Goal: Task Accomplishment & Management: Manage account settings

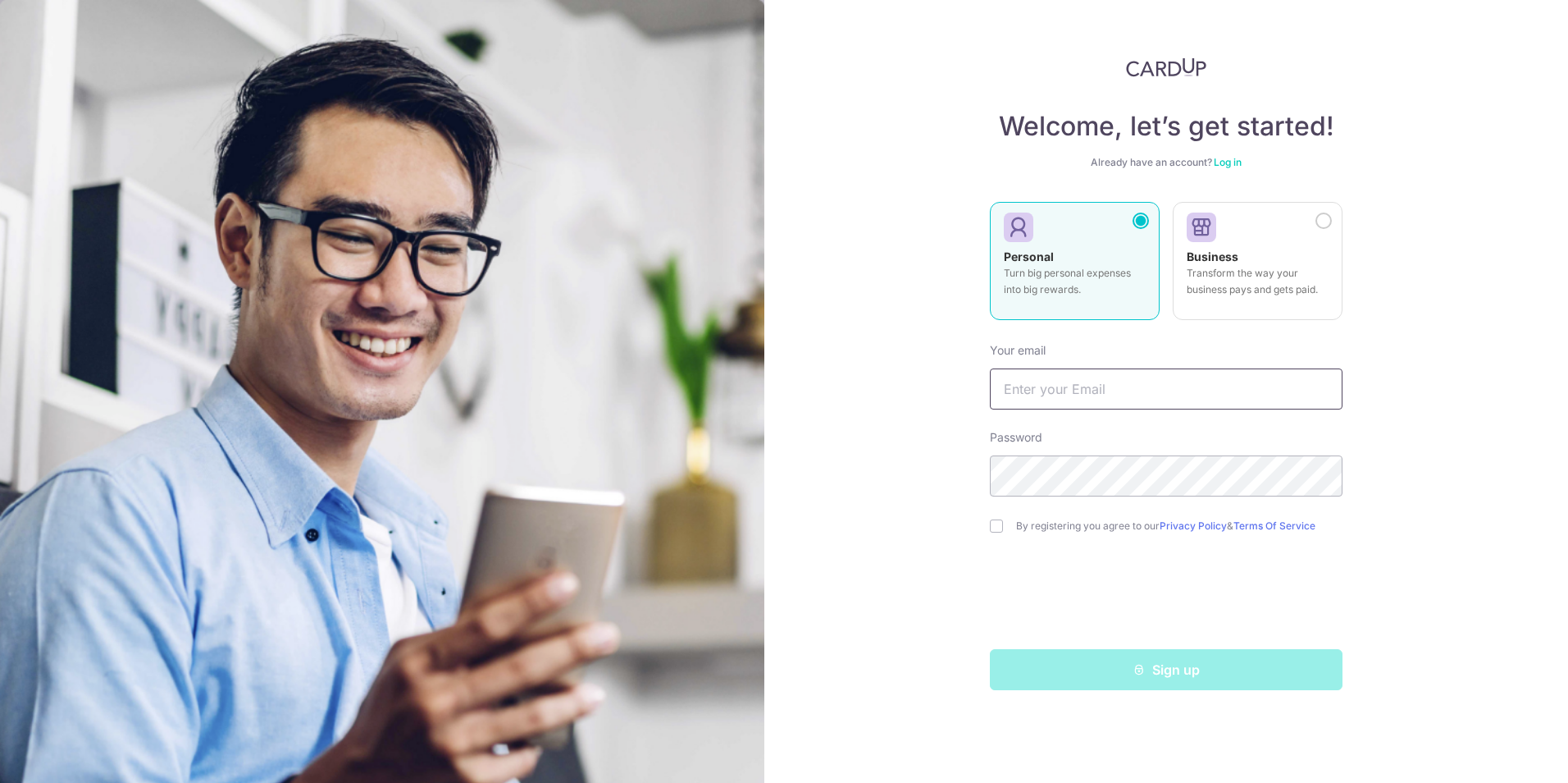
click at [1041, 389] on input "text" at bounding box center [1166, 389] width 353 height 41
click at [870, 458] on div "Welcome, let’s get started! Already have an account? Log in Personal Turn big p…" at bounding box center [1166, 391] width 804 height 783
click at [1123, 386] on input "text" at bounding box center [1166, 389] width 353 height 41
type input "[EMAIL_ADDRESS][DOMAIN_NAME]"
click at [1001, 523] on input "checkbox" at bounding box center [996, 526] width 13 height 13
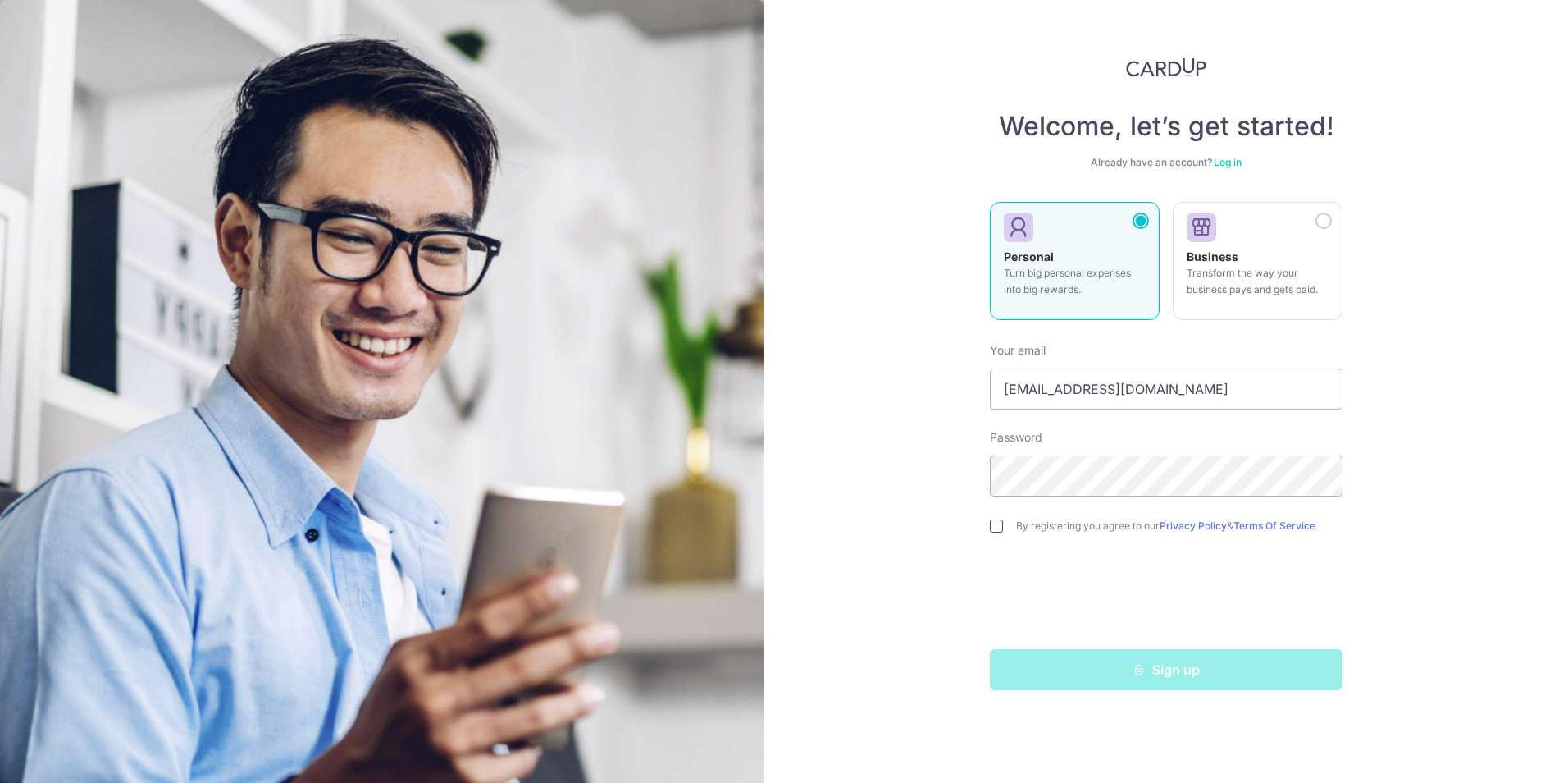
checkbox input "true"
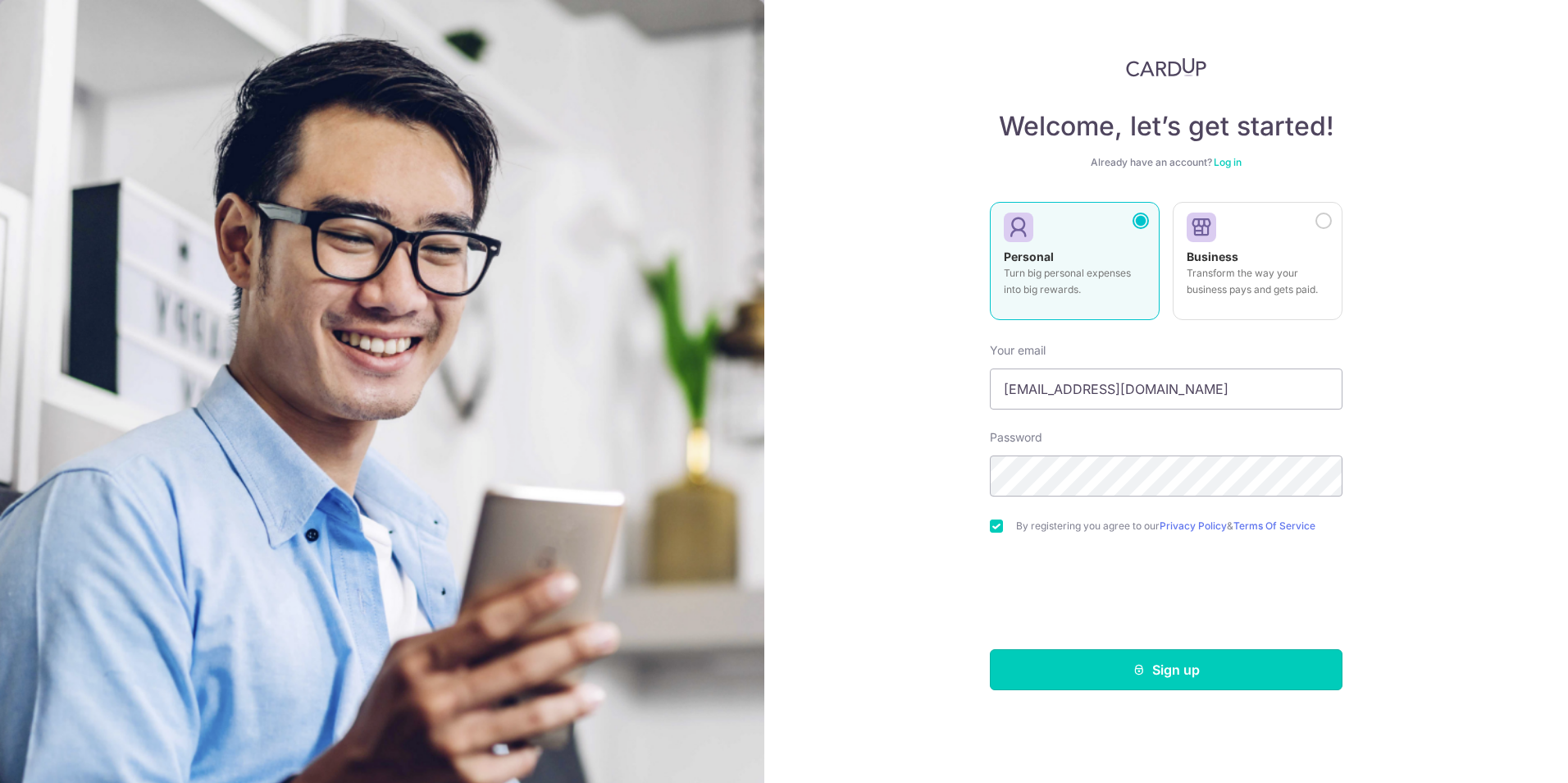
click at [1176, 669] on button "Sign up" at bounding box center [1166, 669] width 353 height 41
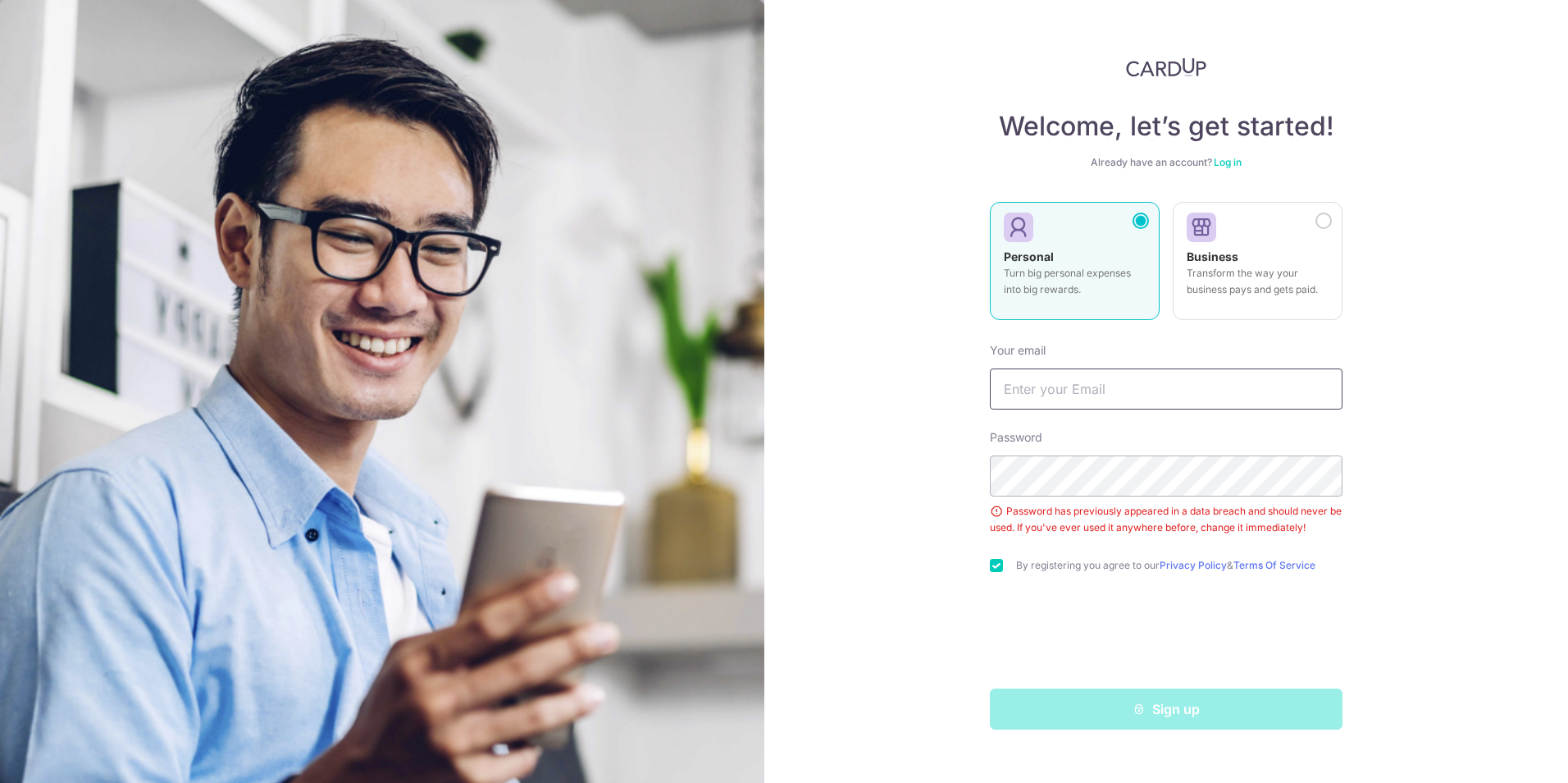
click at [1028, 390] on input "text" at bounding box center [1166, 389] width 353 height 41
type input "[EMAIL_ADDRESS][DOMAIN_NAME]"
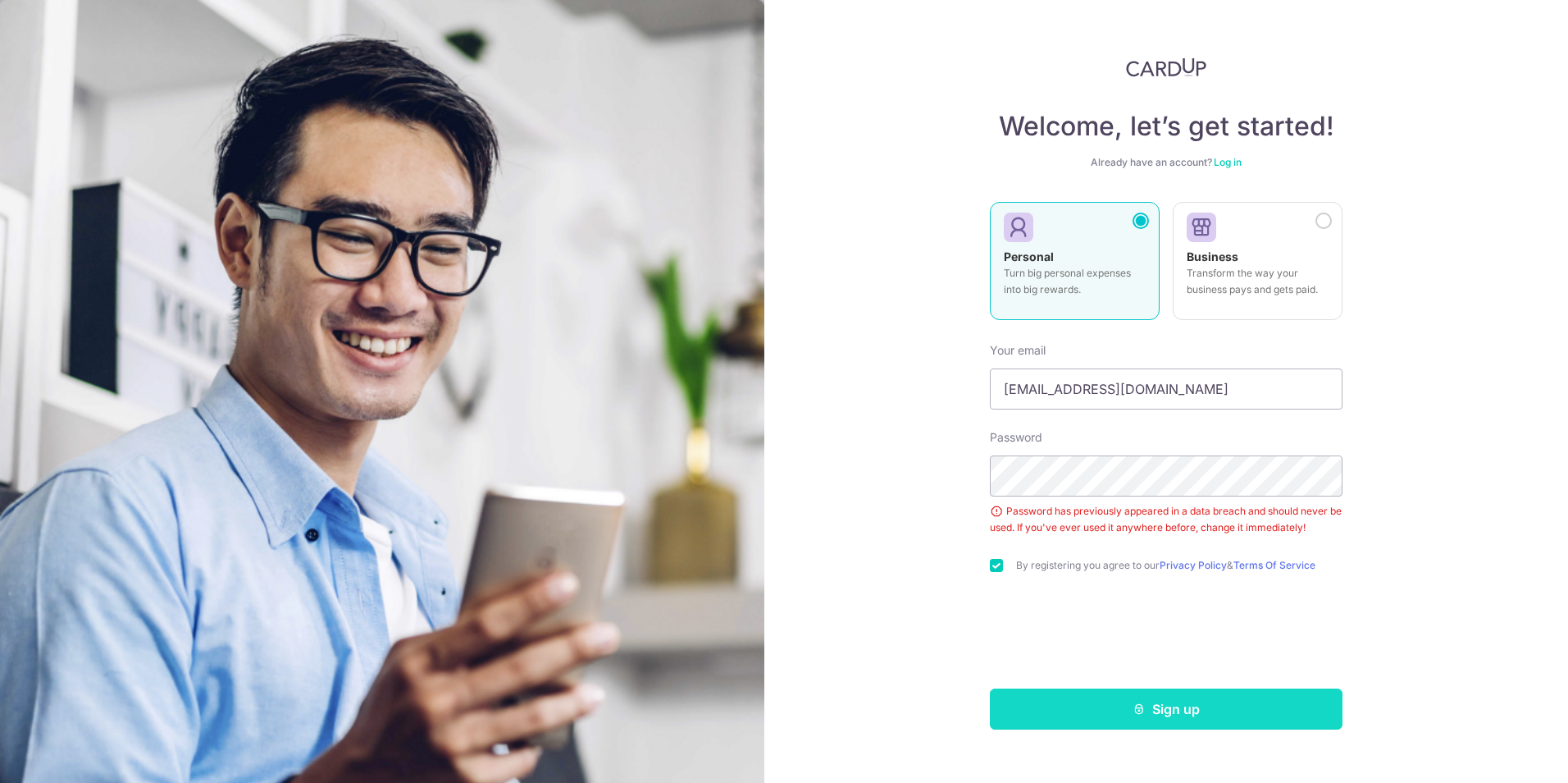
click at [1055, 698] on button "Sign up" at bounding box center [1166, 709] width 353 height 41
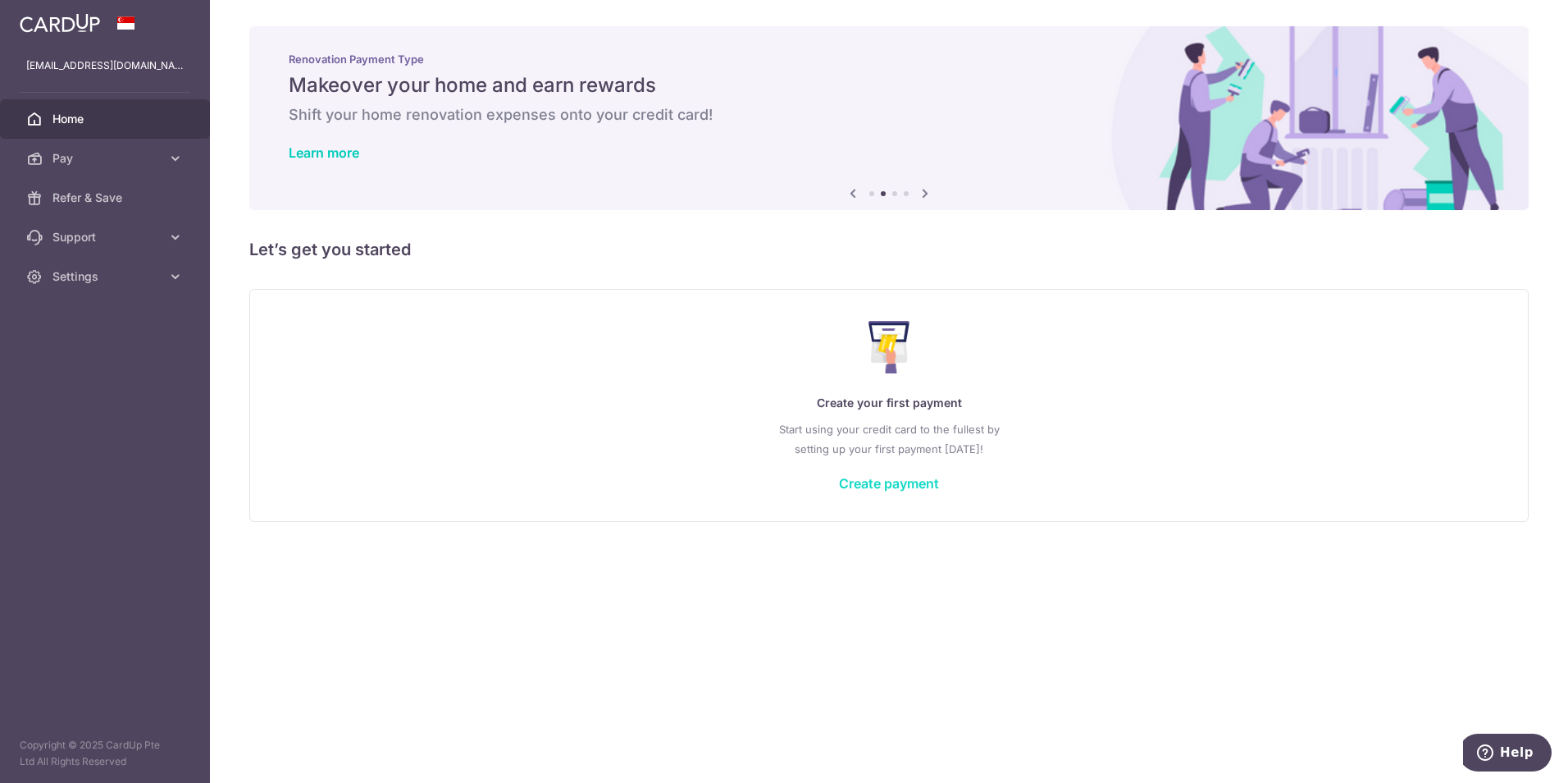
click at [871, 481] on link "Create payment" at bounding box center [888, 483] width 100 height 17
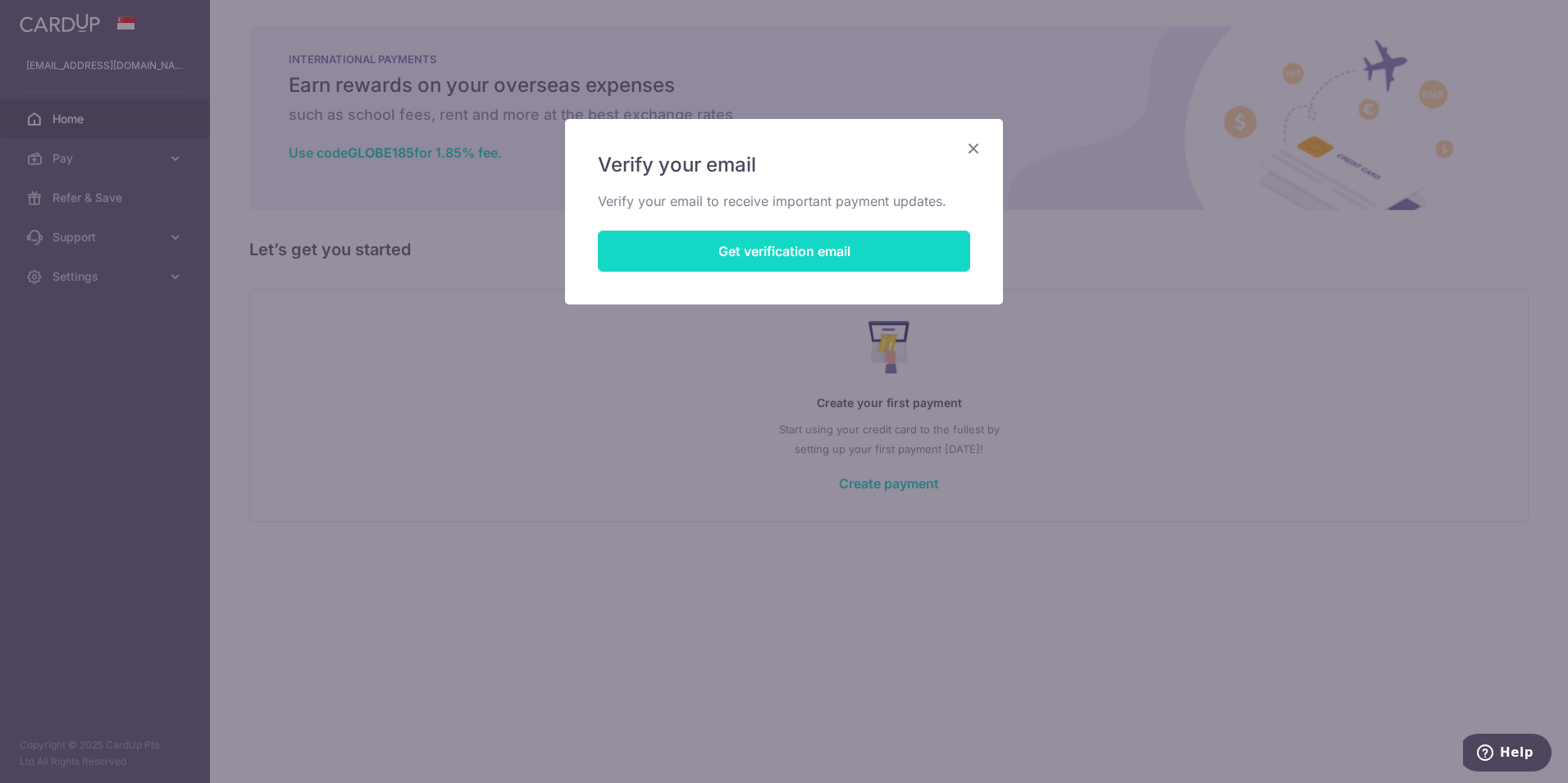
click at [770, 250] on button "Get verification email" at bounding box center [784, 251] width 372 height 41
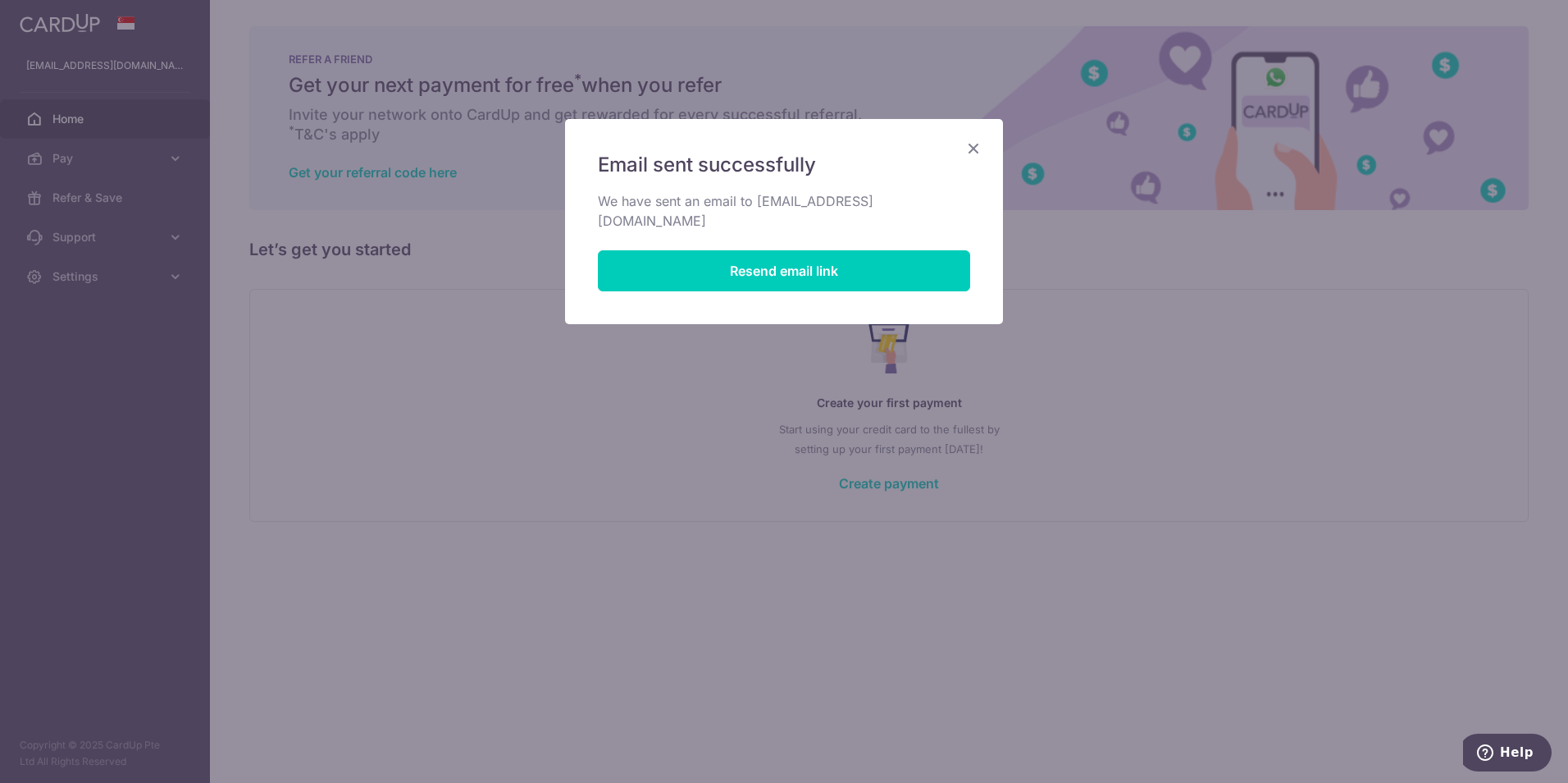
click at [972, 152] on icon "Close" at bounding box center [973, 148] width 20 height 21
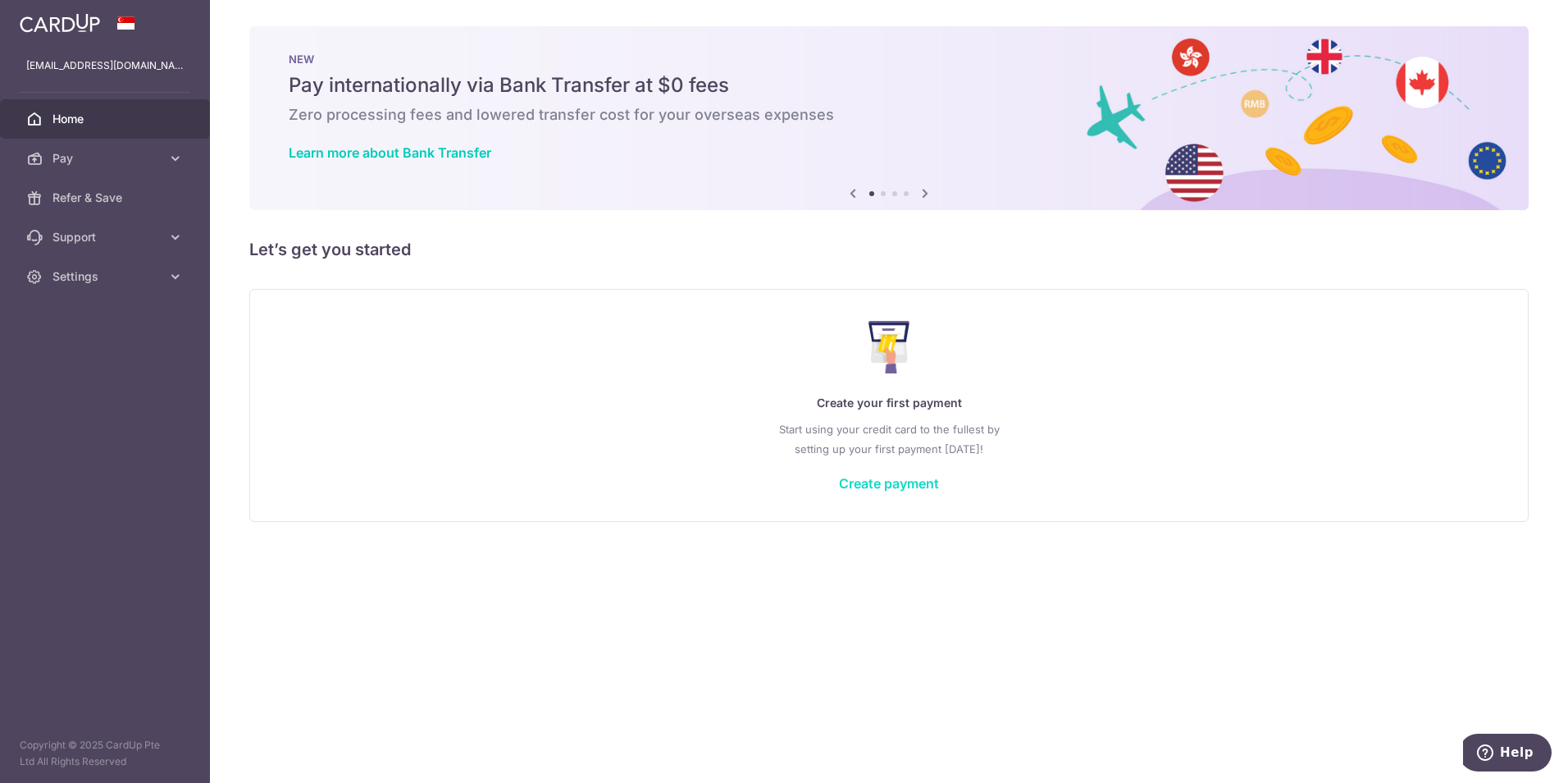
click at [879, 485] on link "Create payment" at bounding box center [888, 483] width 100 height 17
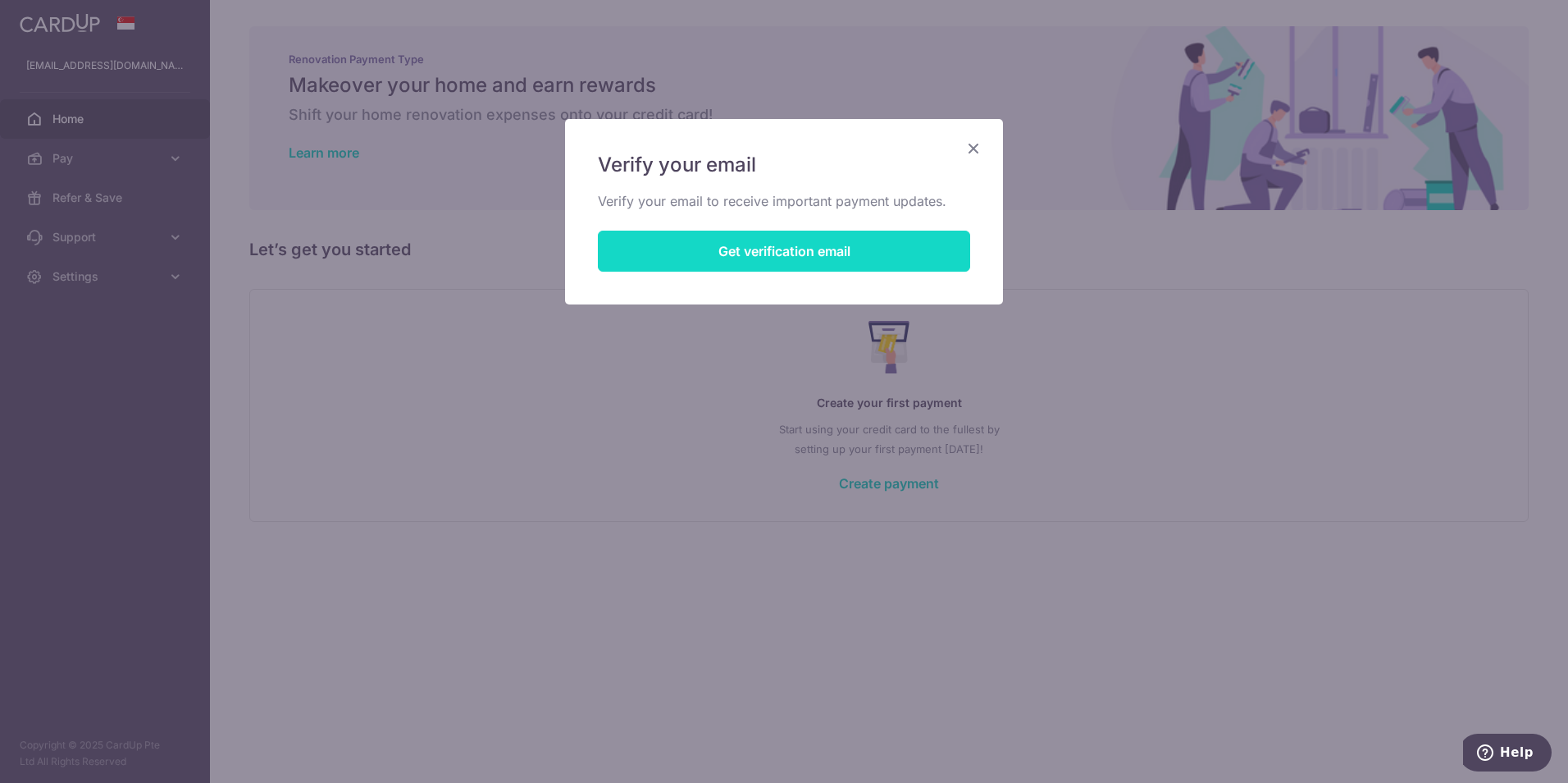
click at [756, 259] on button "Get verification email" at bounding box center [784, 251] width 372 height 41
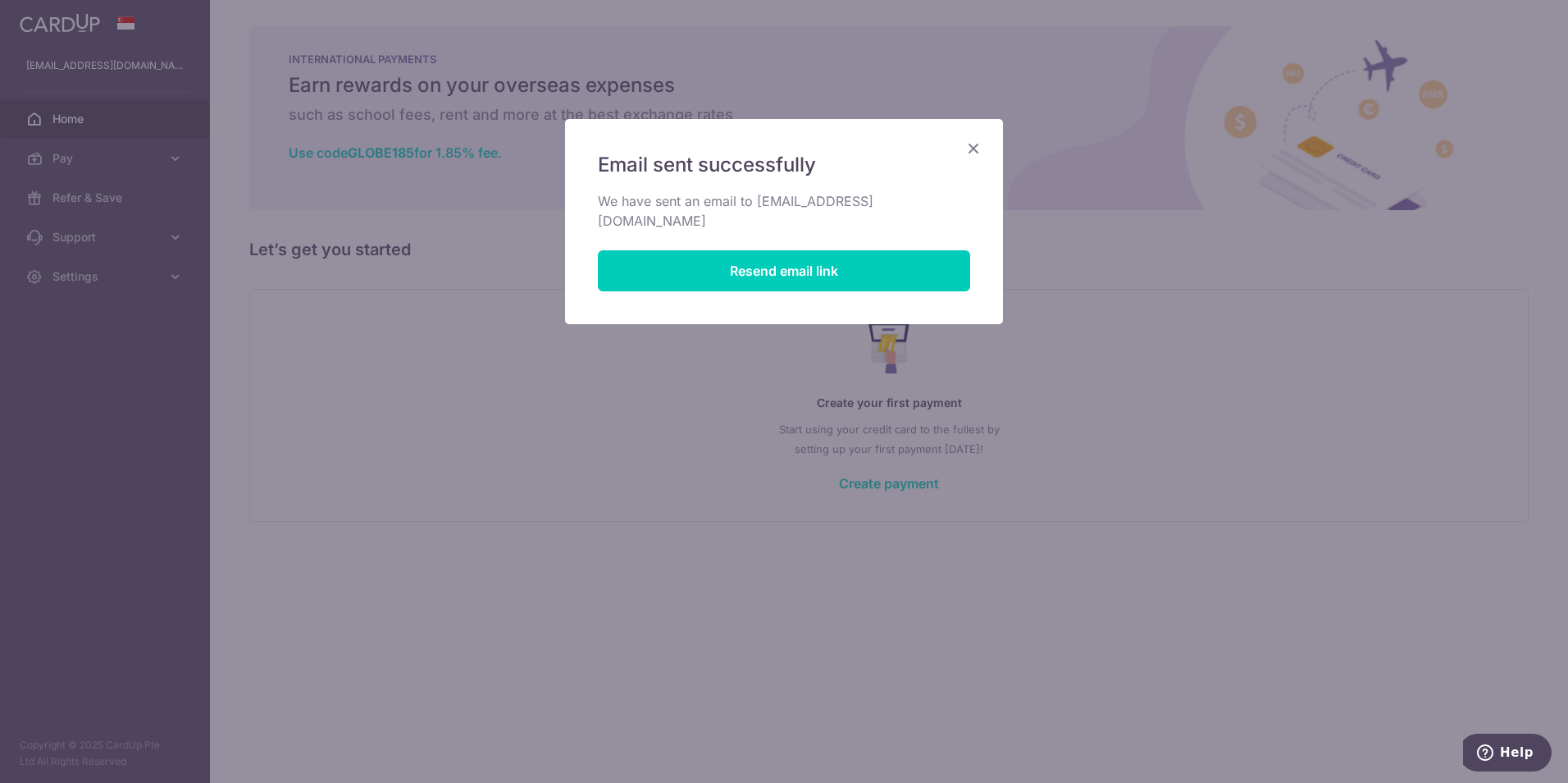
click at [969, 146] on icon "Close" at bounding box center [973, 148] width 20 height 21
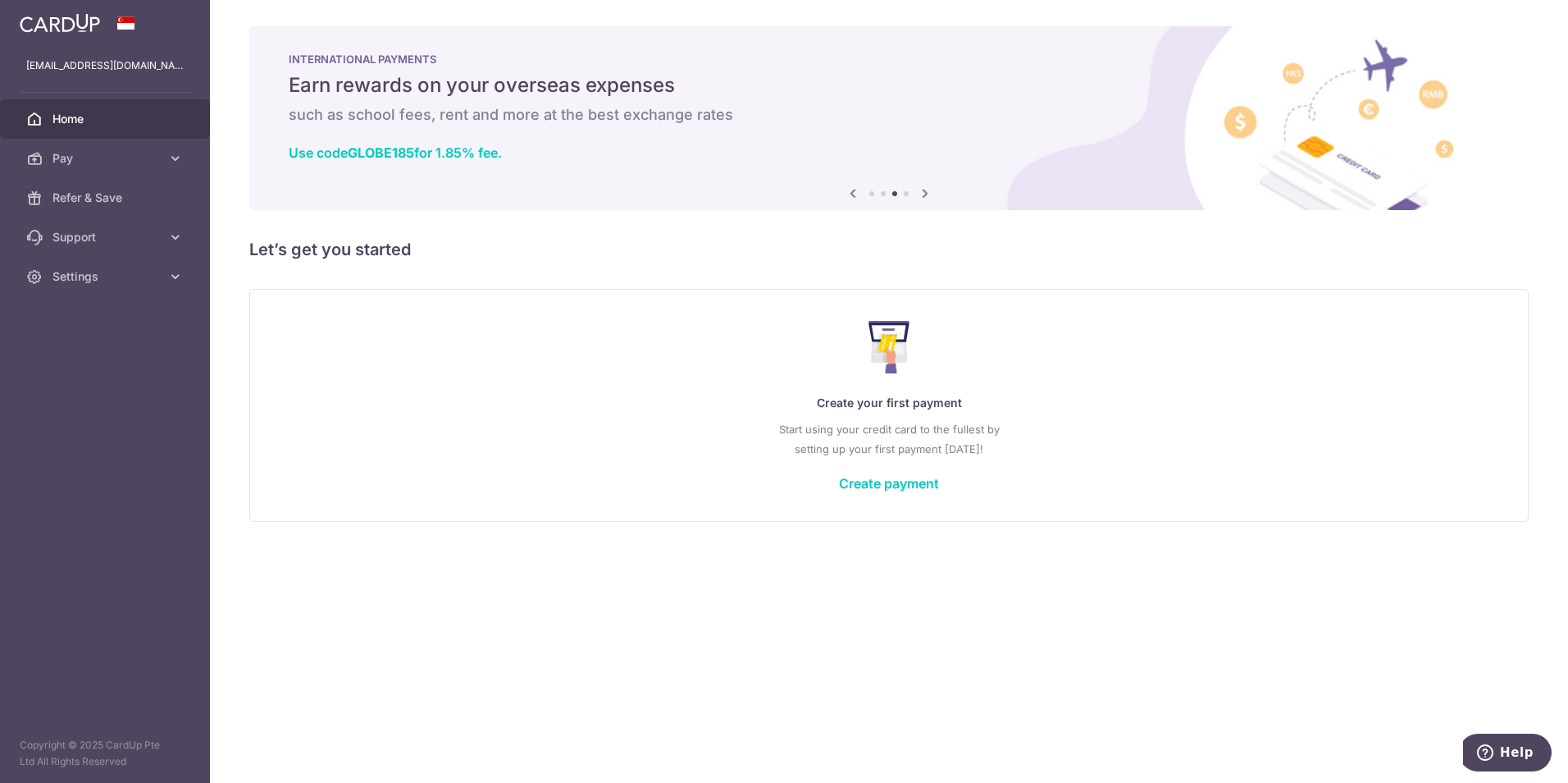
click at [969, 145] on div "Use code GLOBE185 for 1.85% fee." at bounding box center [888, 153] width 1200 height 17
drag, startPoint x: 853, startPoint y: 332, endPoint x: 840, endPoint y: 332, distance: 13.0
click at [853, 332] on div "Create your first payment Start using your credit card to the fullest by settin…" at bounding box center [889, 405] width 1239 height 194
click at [899, 484] on link "Create payment" at bounding box center [888, 483] width 100 height 17
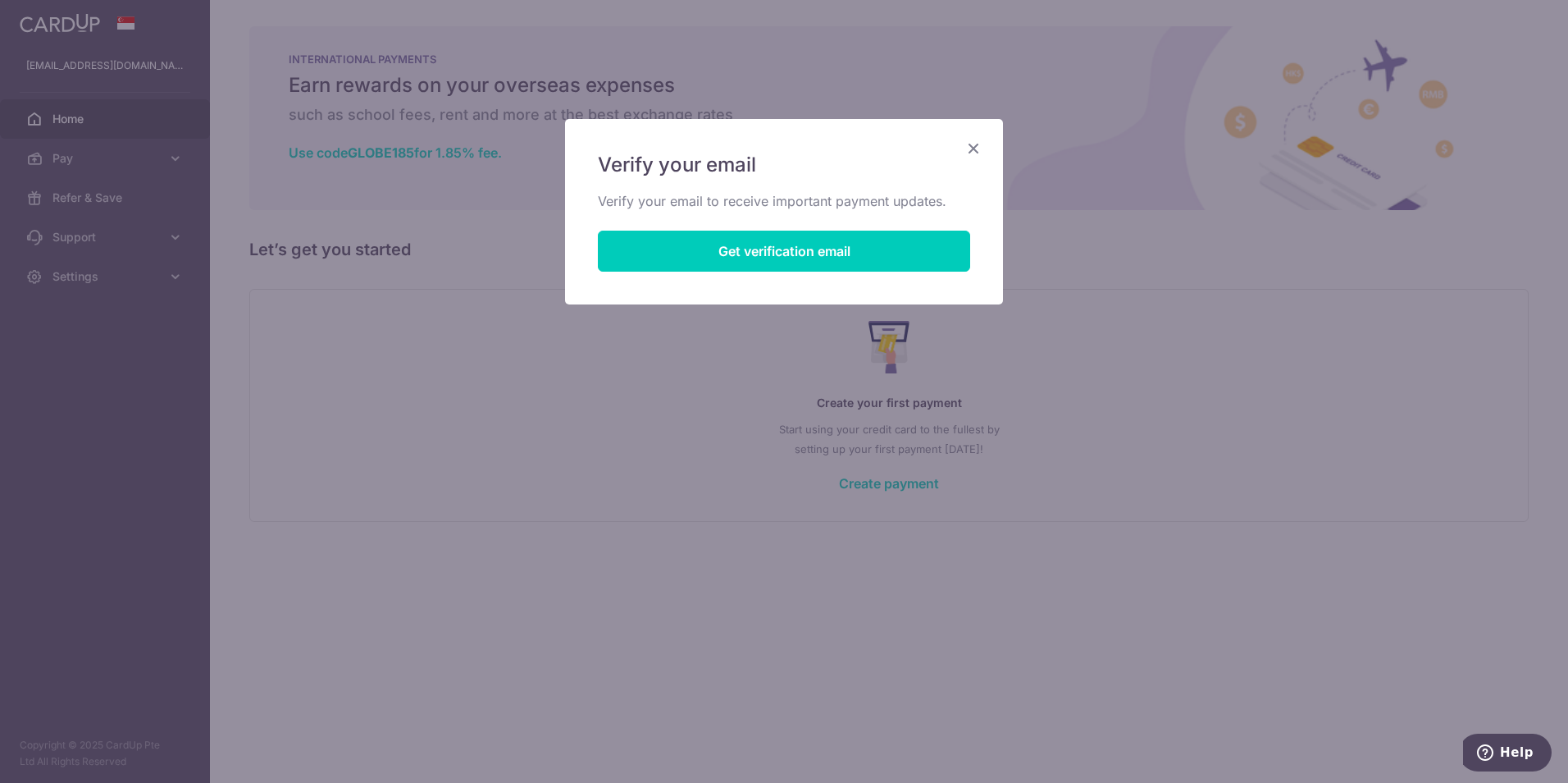
click at [972, 146] on icon "Close" at bounding box center [973, 148] width 20 height 21
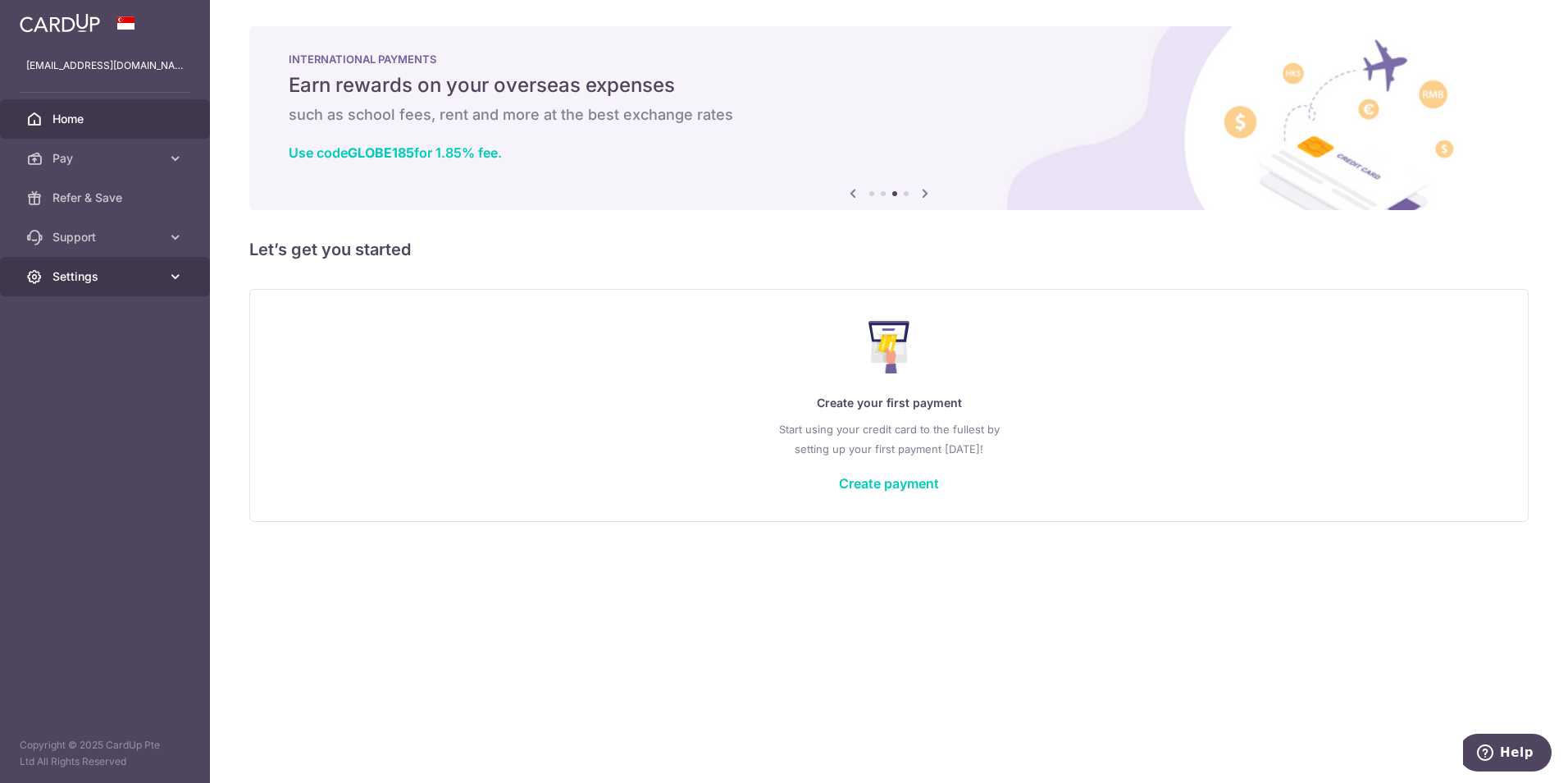
click at [71, 280] on span "Settings" at bounding box center [106, 276] width 108 height 17
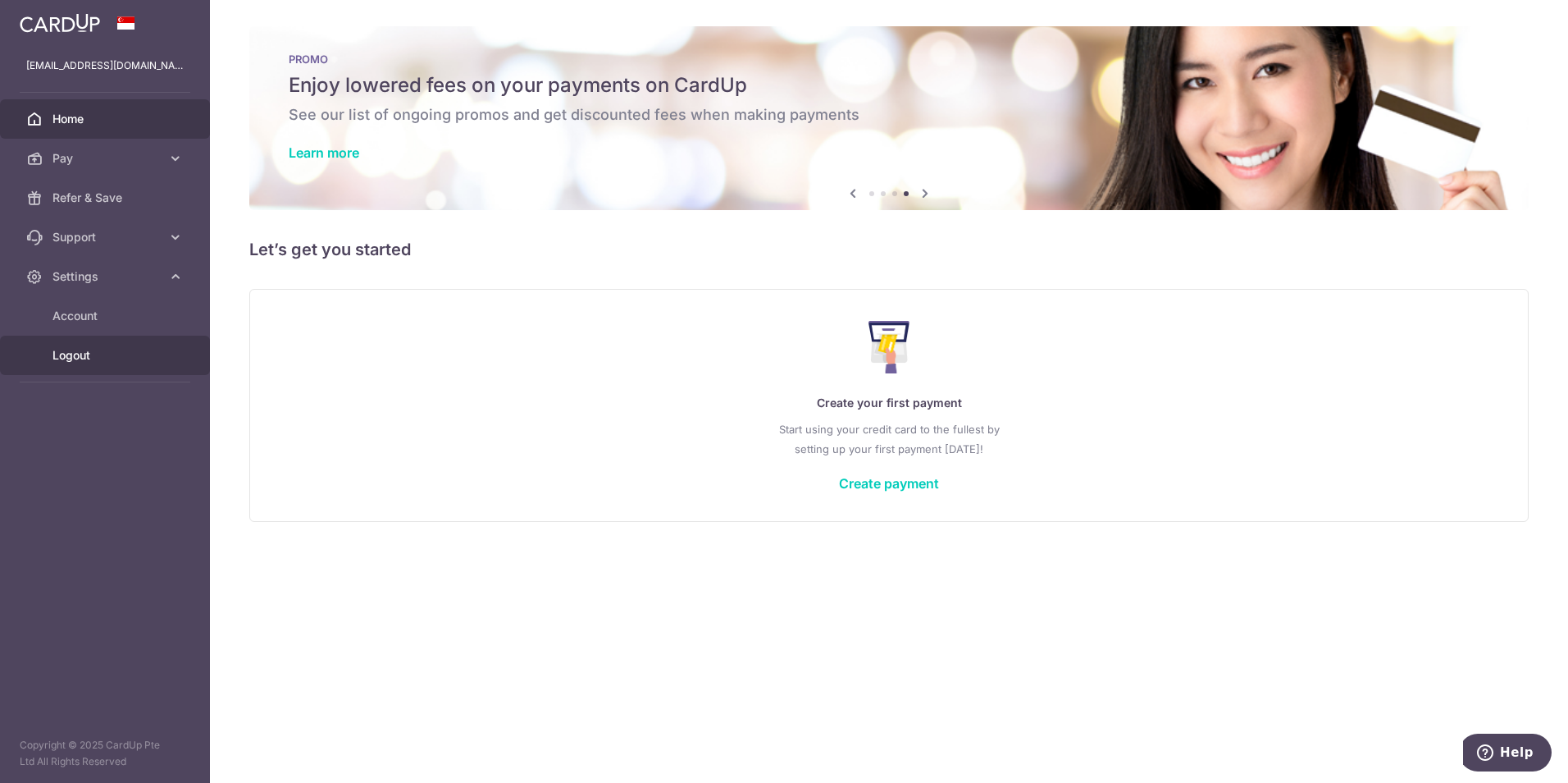
click at [73, 362] on span "Logout" at bounding box center [106, 356] width 108 height 17
click at [79, 355] on span "Logout" at bounding box center [106, 356] width 108 height 17
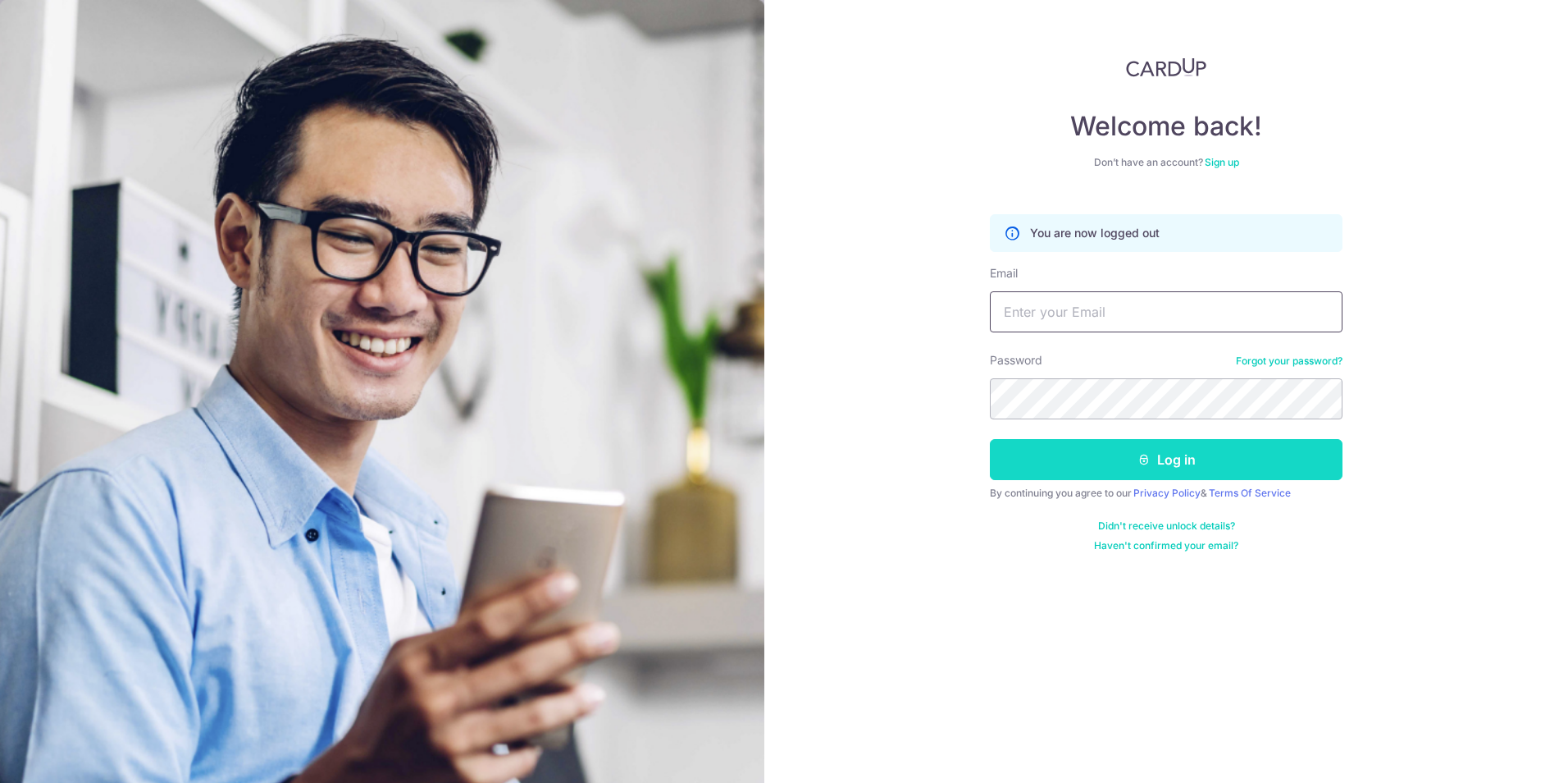
type input "gwjpteltd@gmail.com"
click at [1145, 463] on icon "submit" at bounding box center [1144, 459] width 13 height 13
click at [1189, 459] on button "Log in" at bounding box center [1166, 459] width 353 height 41
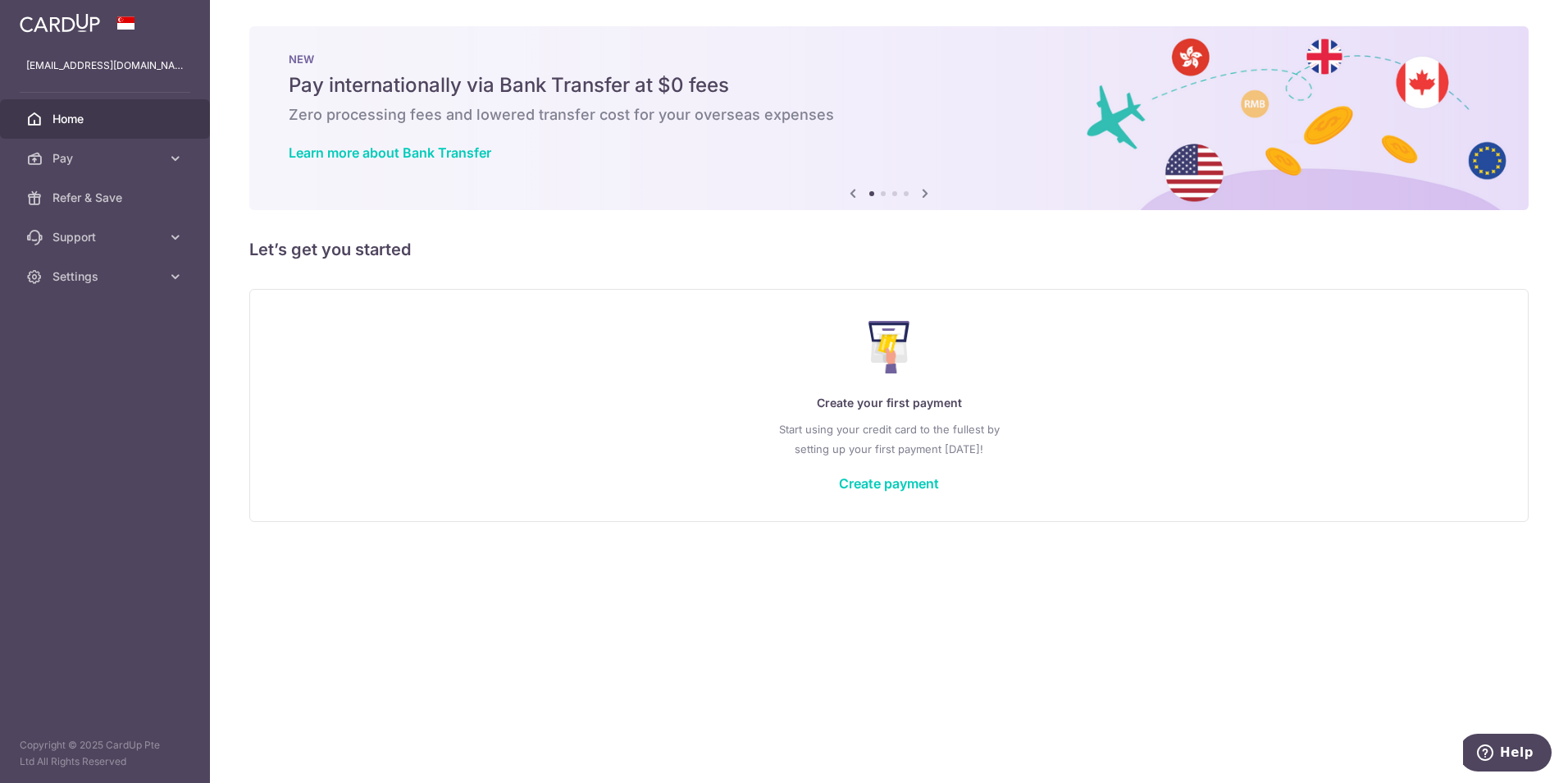
click at [1181, 460] on div "Create your first payment Start using your credit card to the fullest by settin…" at bounding box center [889, 405] width 1239 height 194
click at [90, 160] on span "Pay" at bounding box center [106, 159] width 108 height 17
click at [88, 197] on span "Payments" at bounding box center [106, 198] width 108 height 17
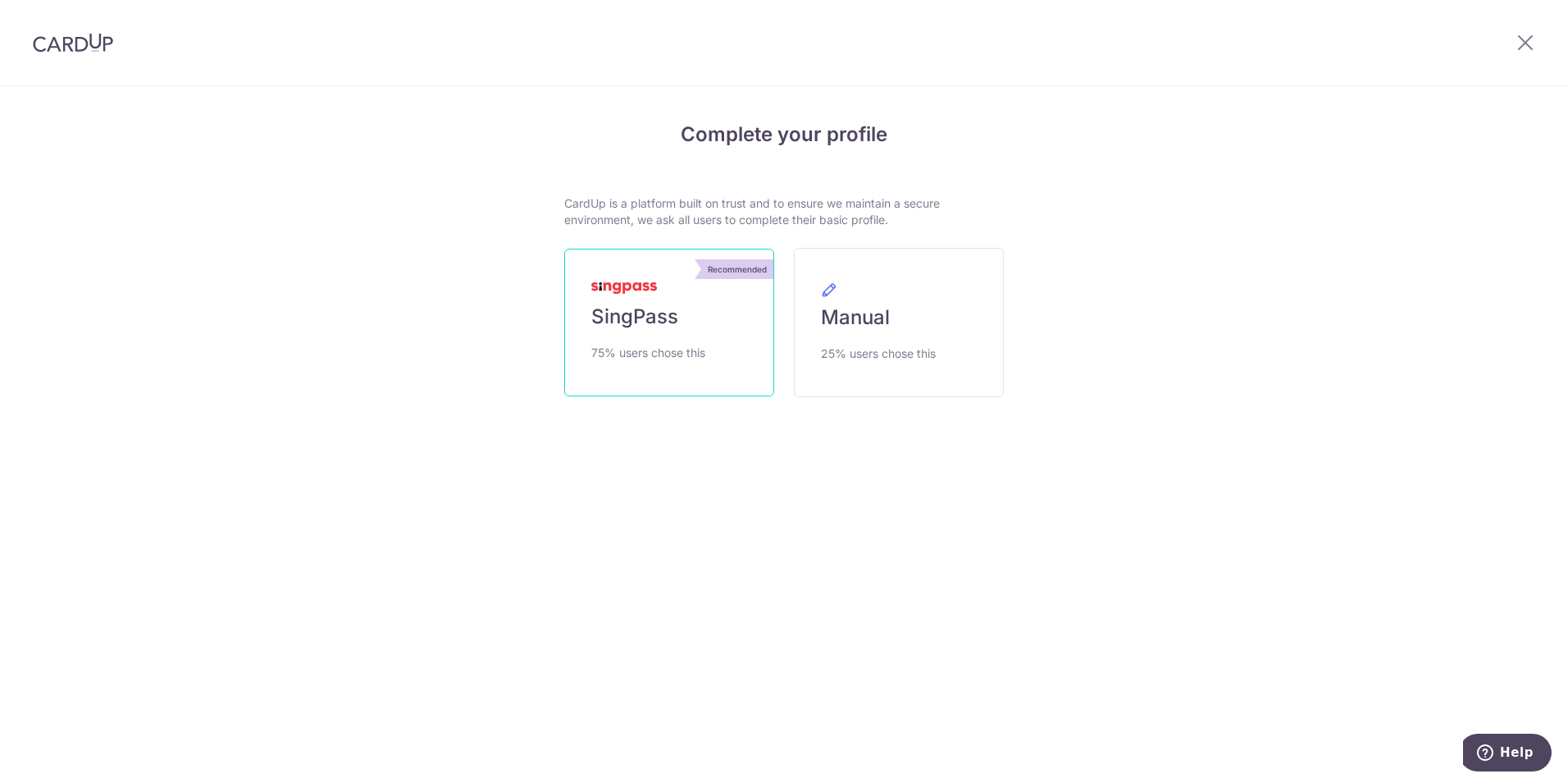
click at [628, 320] on span "SingPass" at bounding box center [634, 316] width 87 height 26
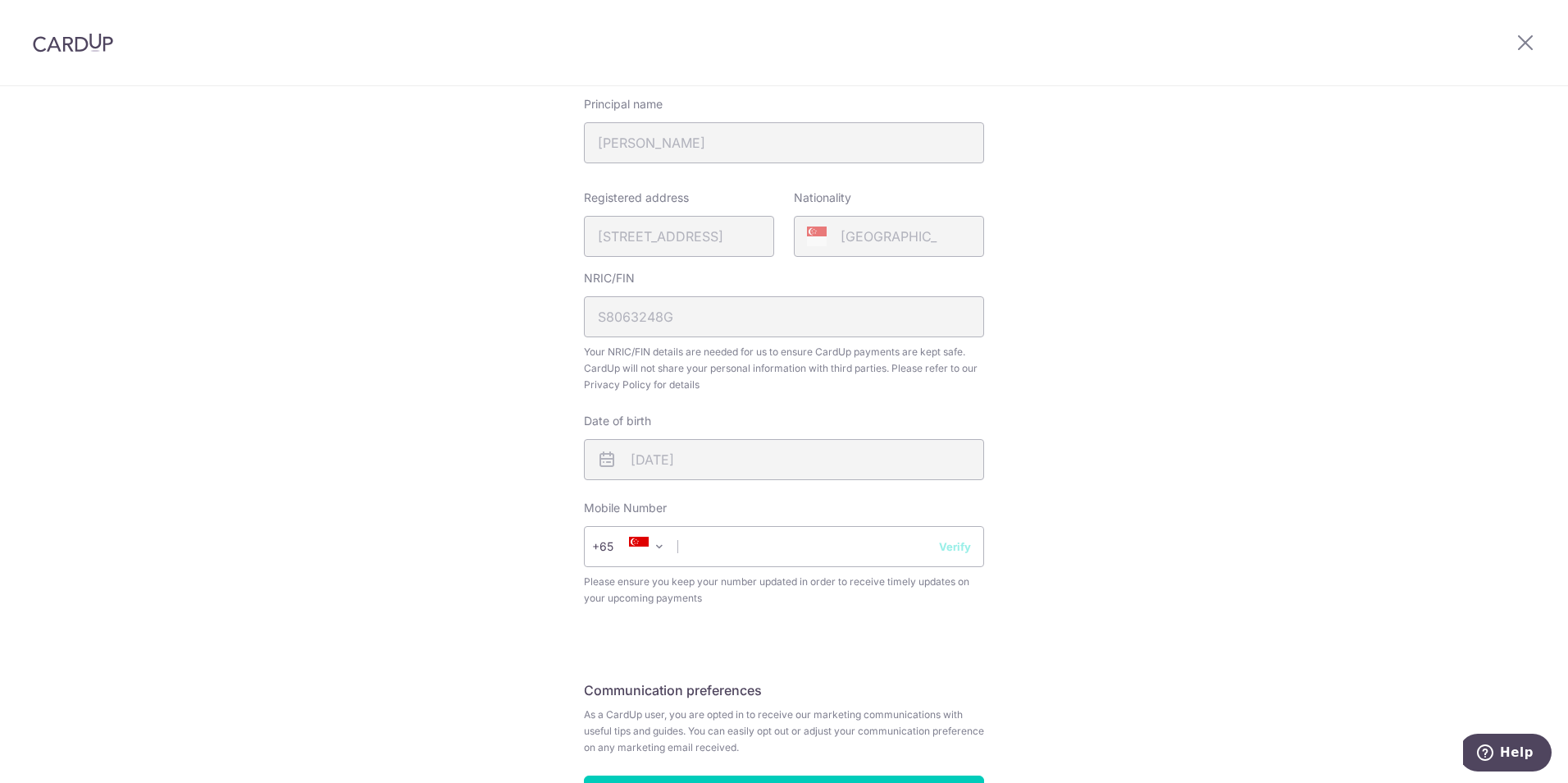
scroll to position [268, 0]
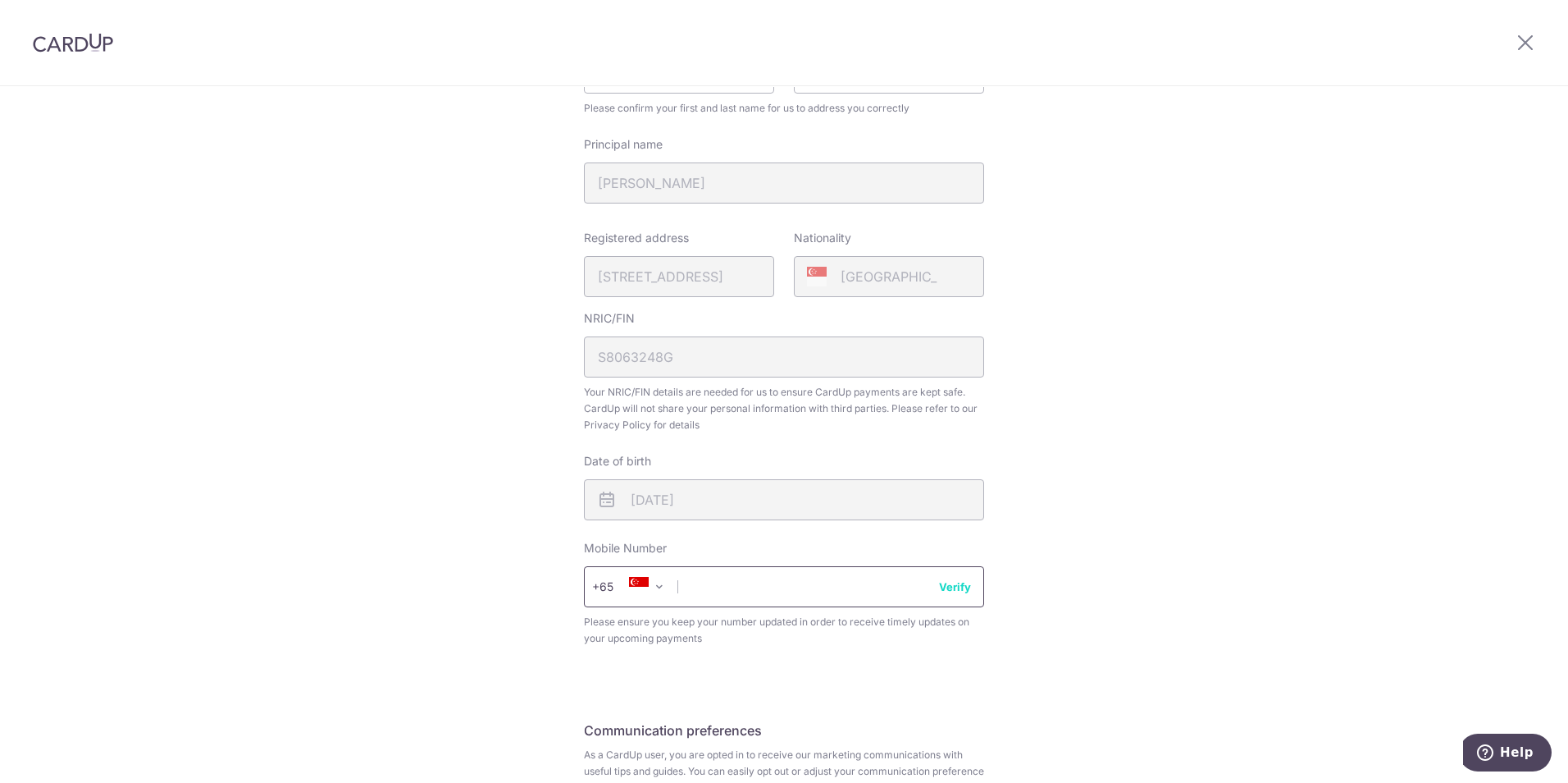
click at [700, 588] on input "text" at bounding box center [784, 587] width 400 height 41
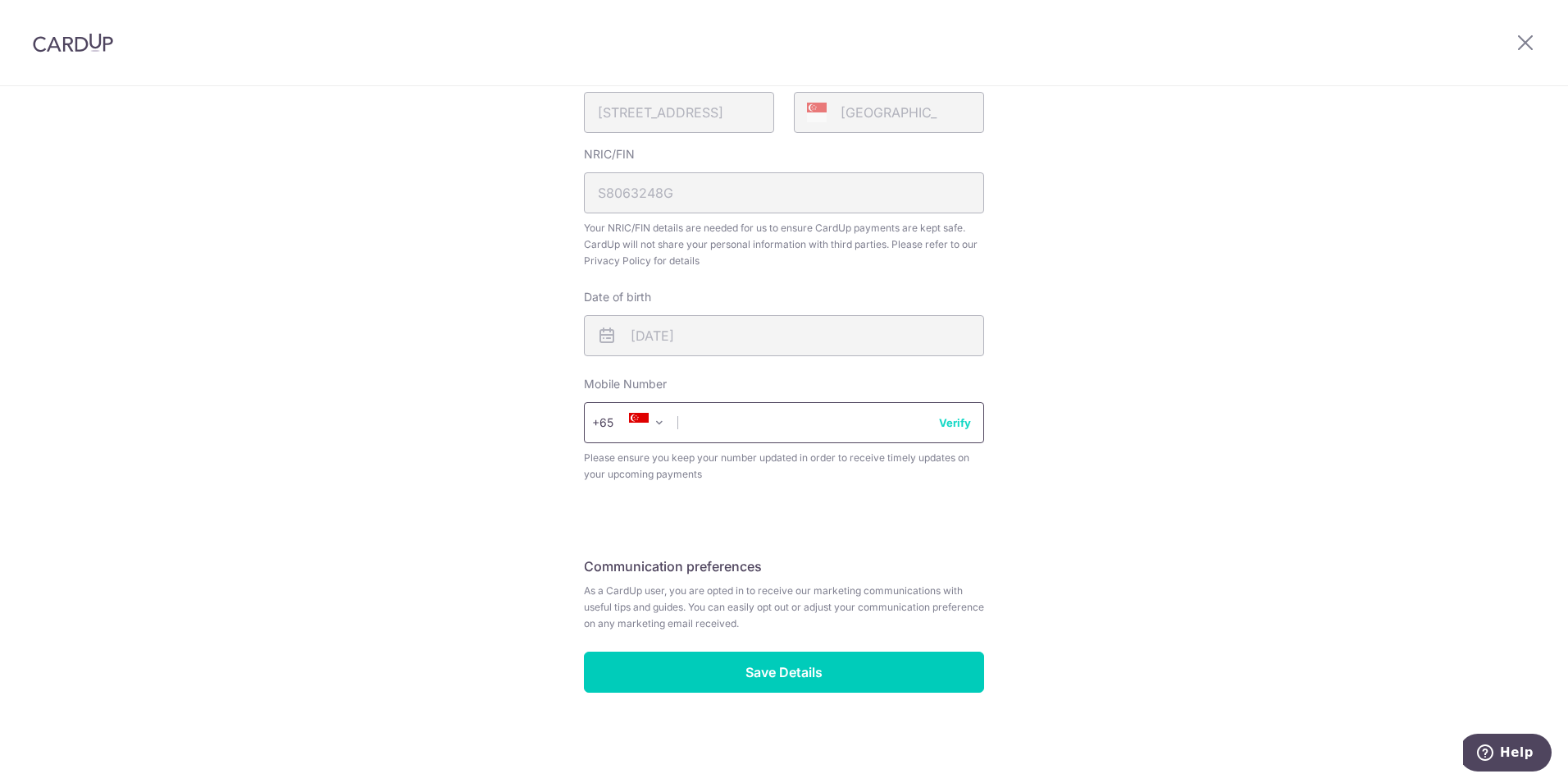
click at [713, 430] on input "text" at bounding box center [784, 423] width 400 height 41
type input "94740891"
click at [1058, 482] on div "Review your details Your Details Please provide your full name as per your NRIC…" at bounding box center [784, 218] width 1568 height 1128
click at [953, 423] on button "Verify" at bounding box center [955, 423] width 32 height 17
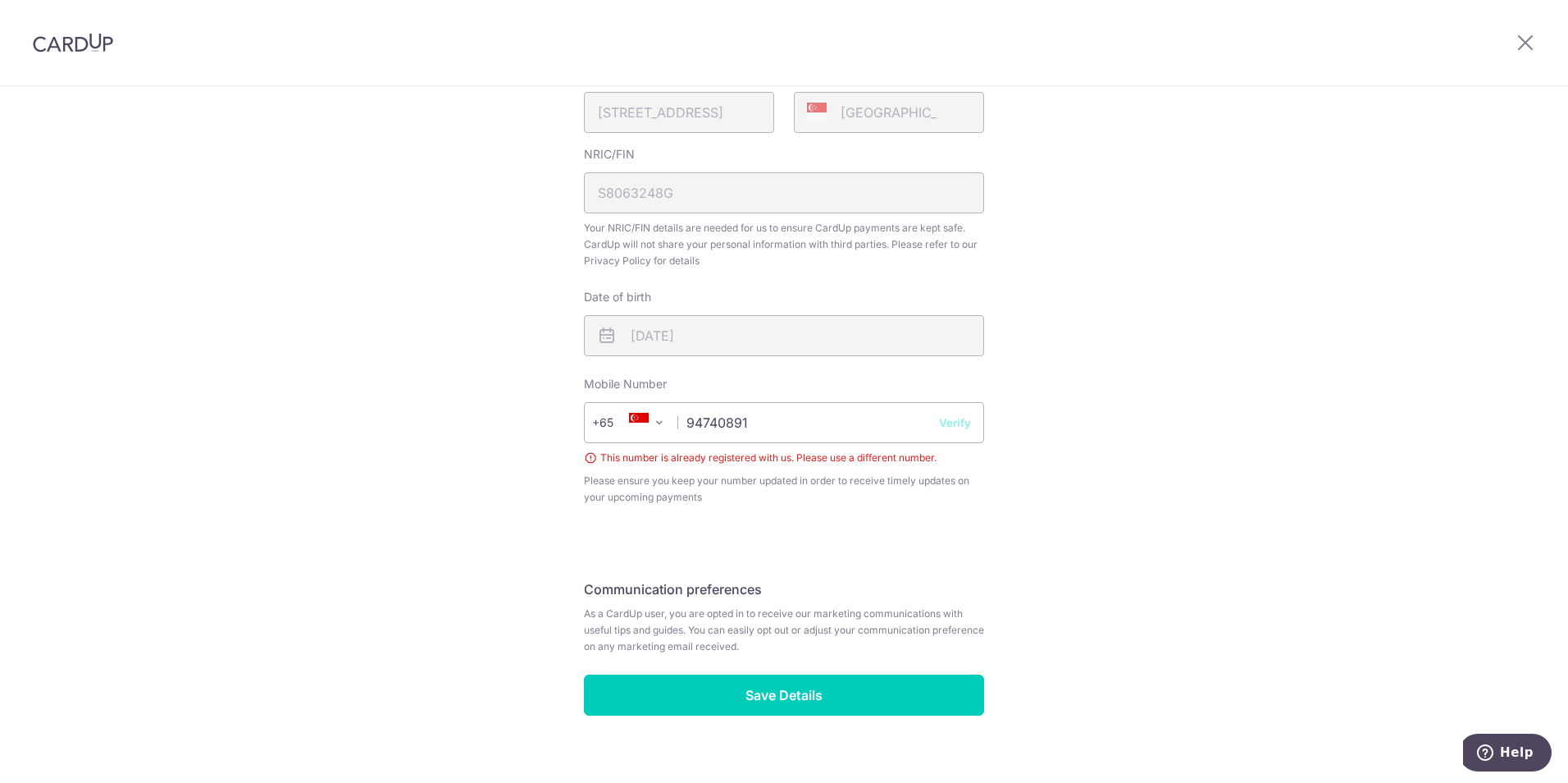
click at [947, 426] on button "Verify" at bounding box center [955, 423] width 32 height 17
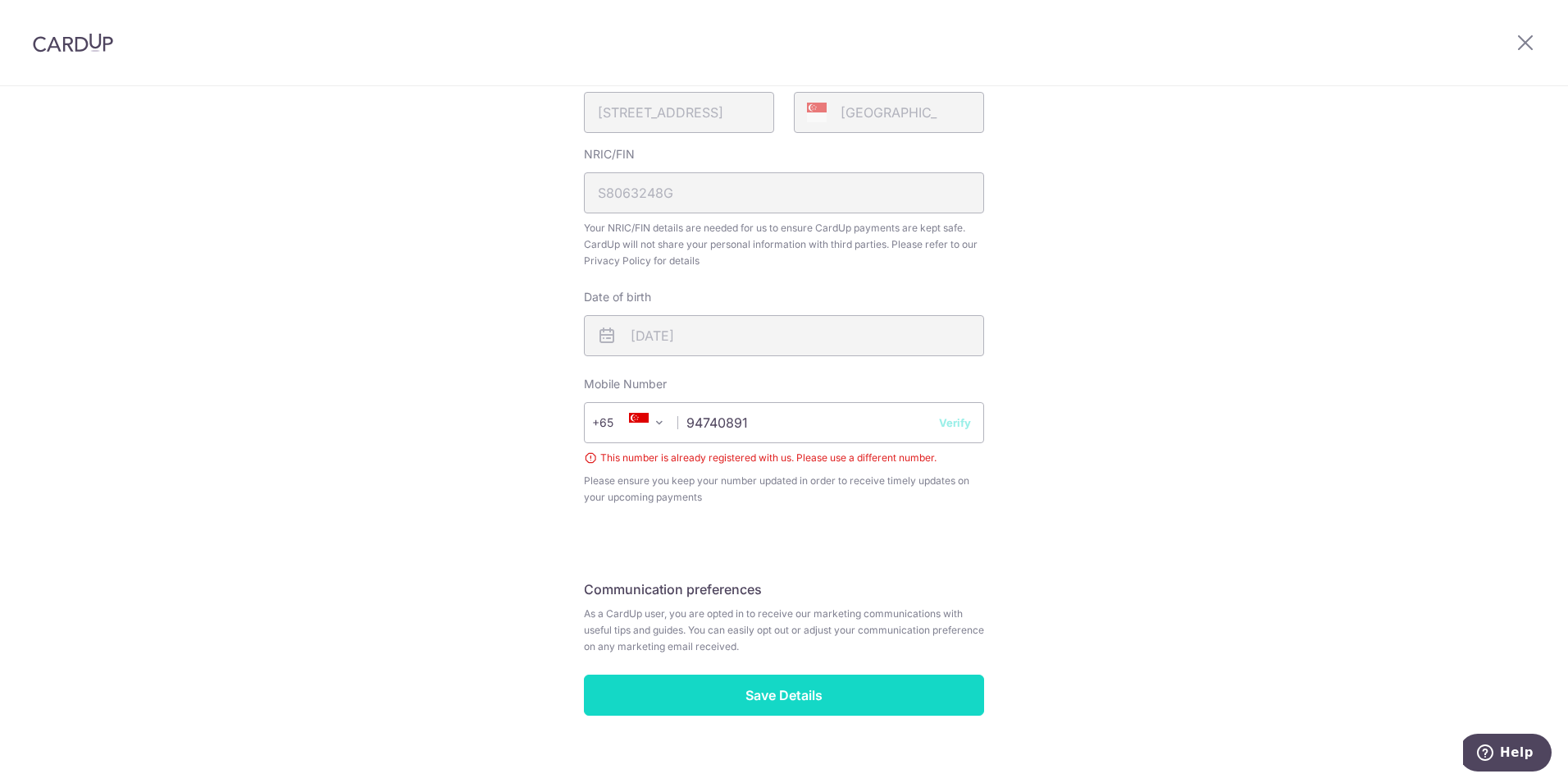
click at [772, 691] on input "Save Details" at bounding box center [784, 695] width 400 height 41
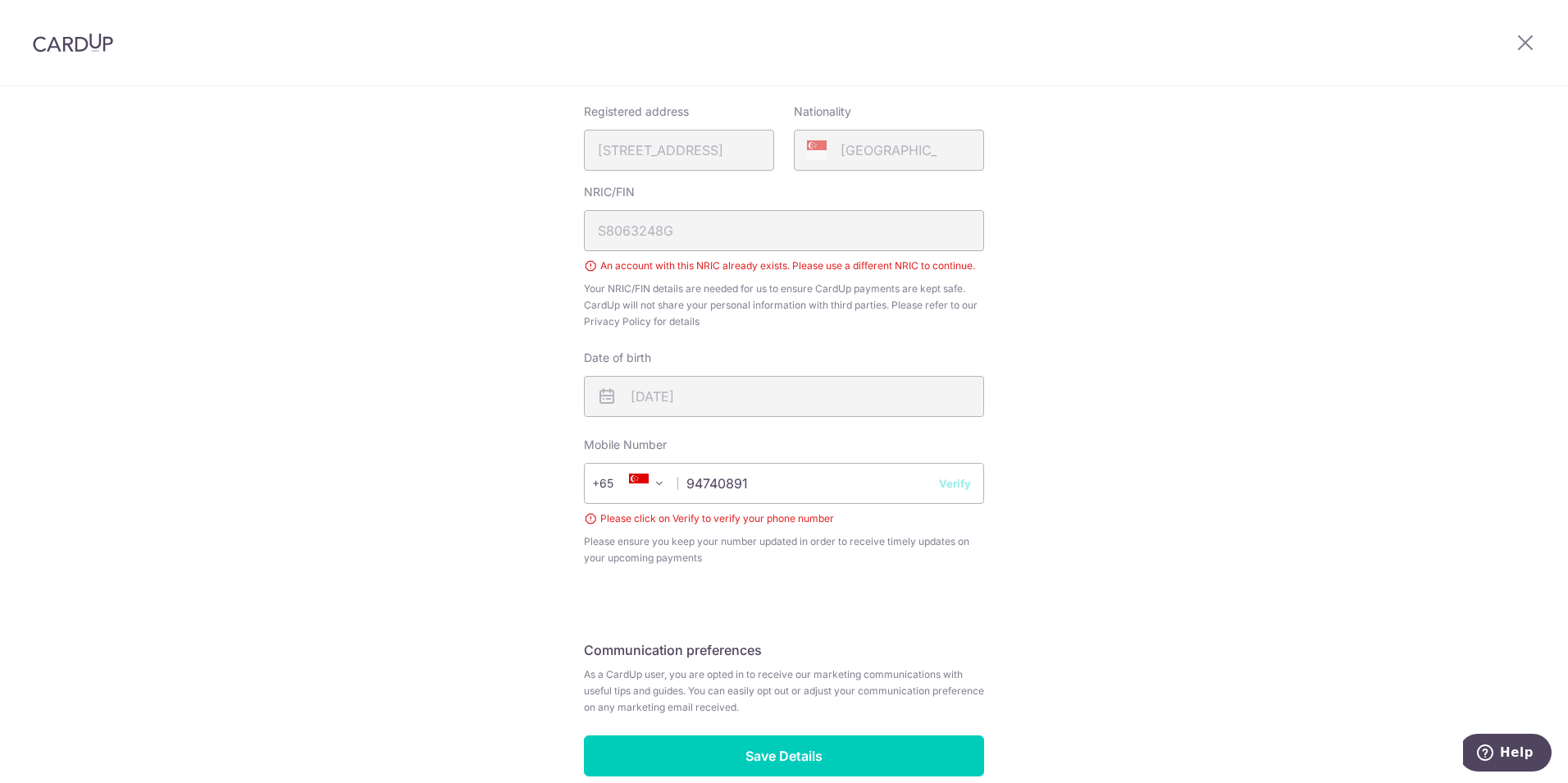
scroll to position [479, 0]
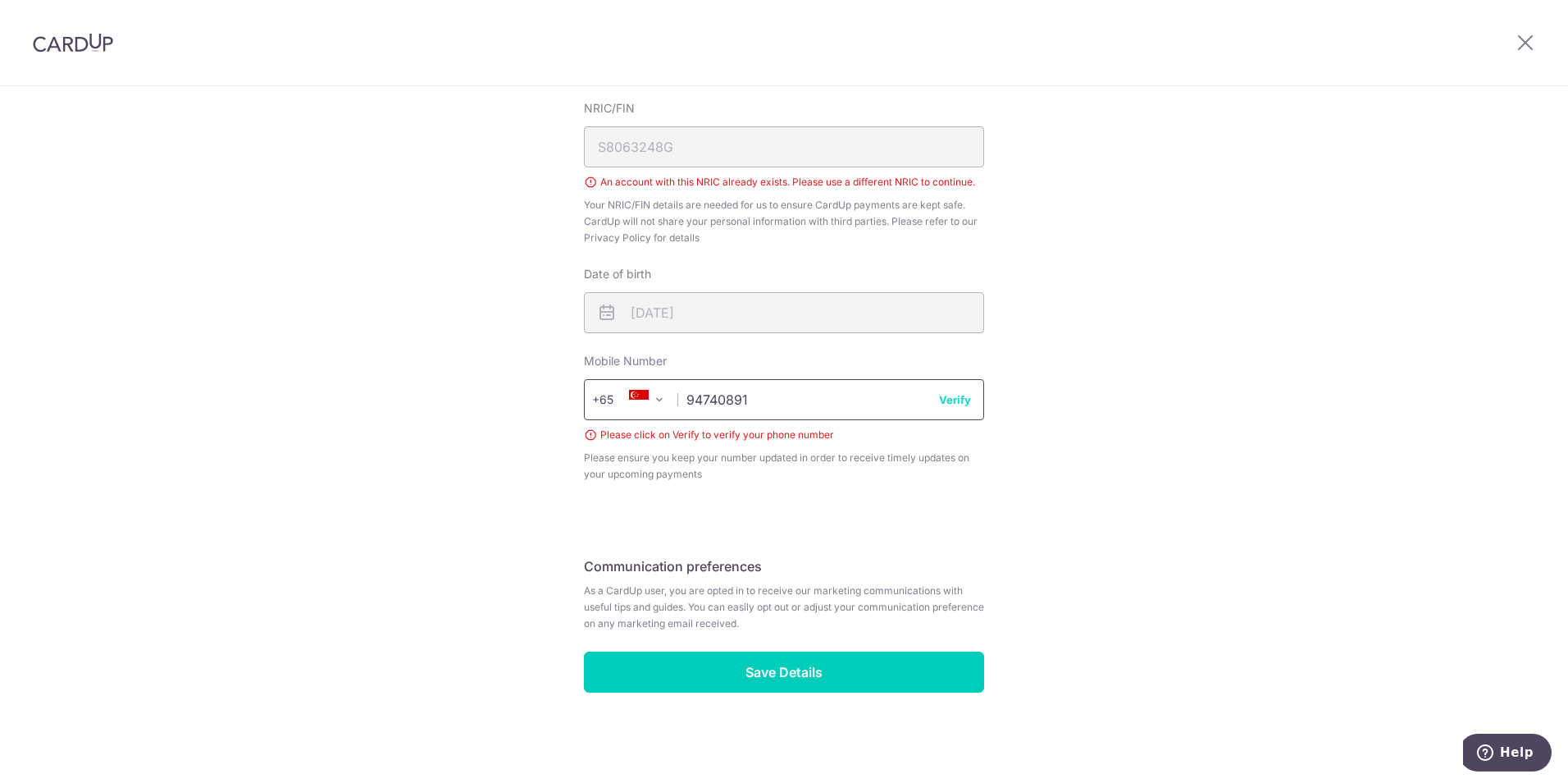
click at [753, 400] on input "94740891" at bounding box center [784, 399] width 400 height 41
type input "9"
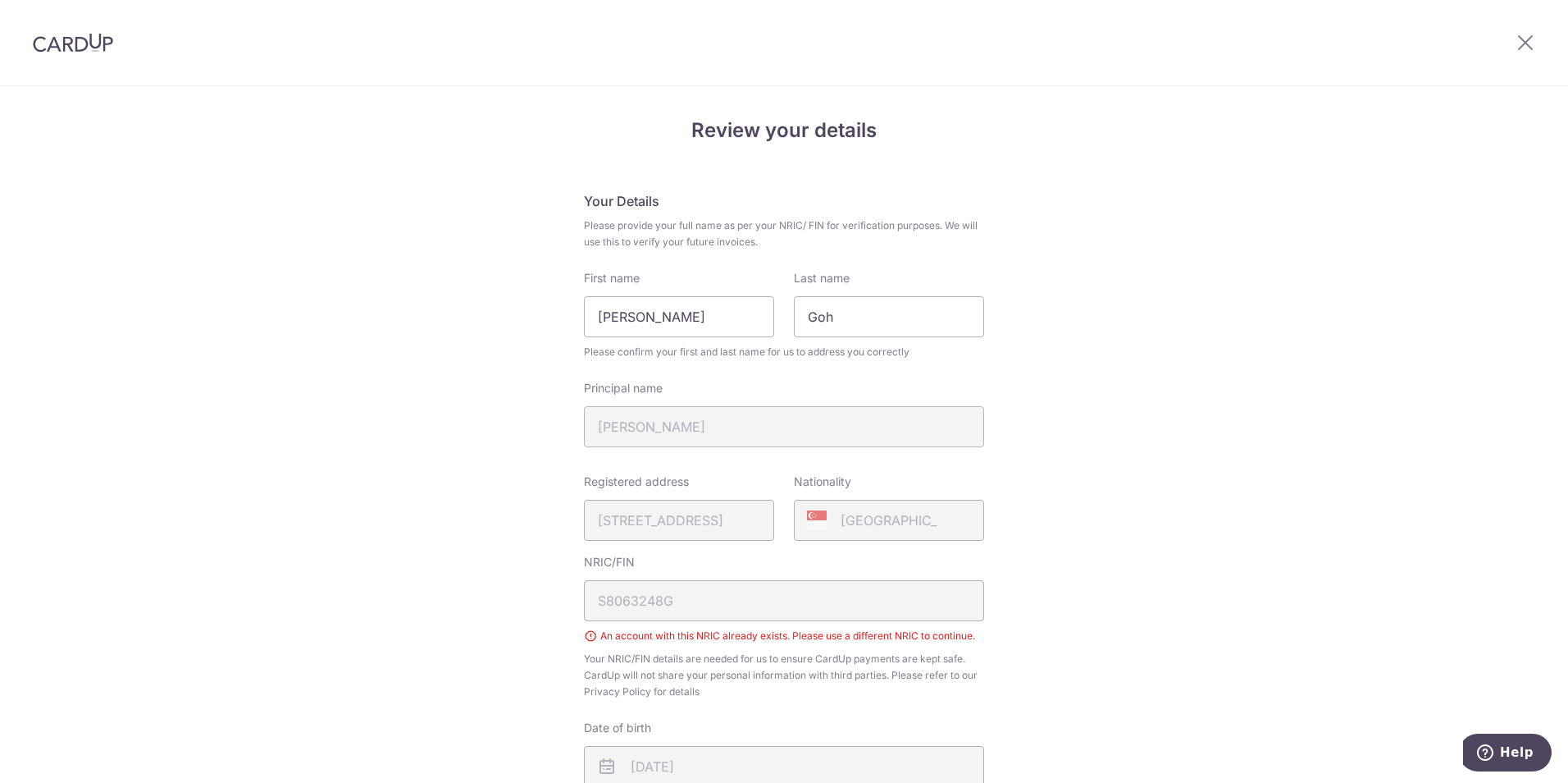
scroll to position [0, 0]
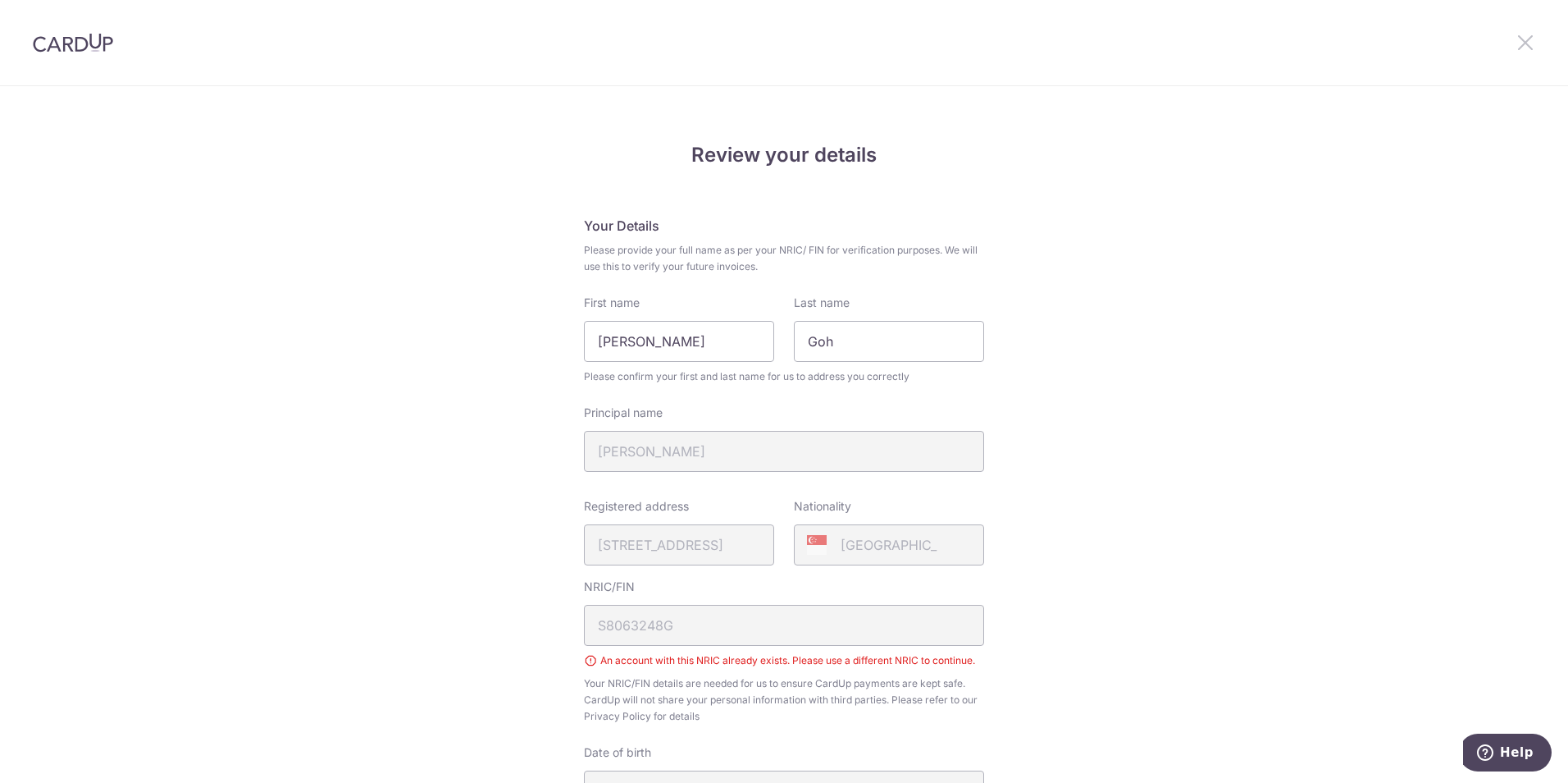
type input "9452"
click at [1520, 44] on icon at bounding box center [1525, 42] width 20 height 21
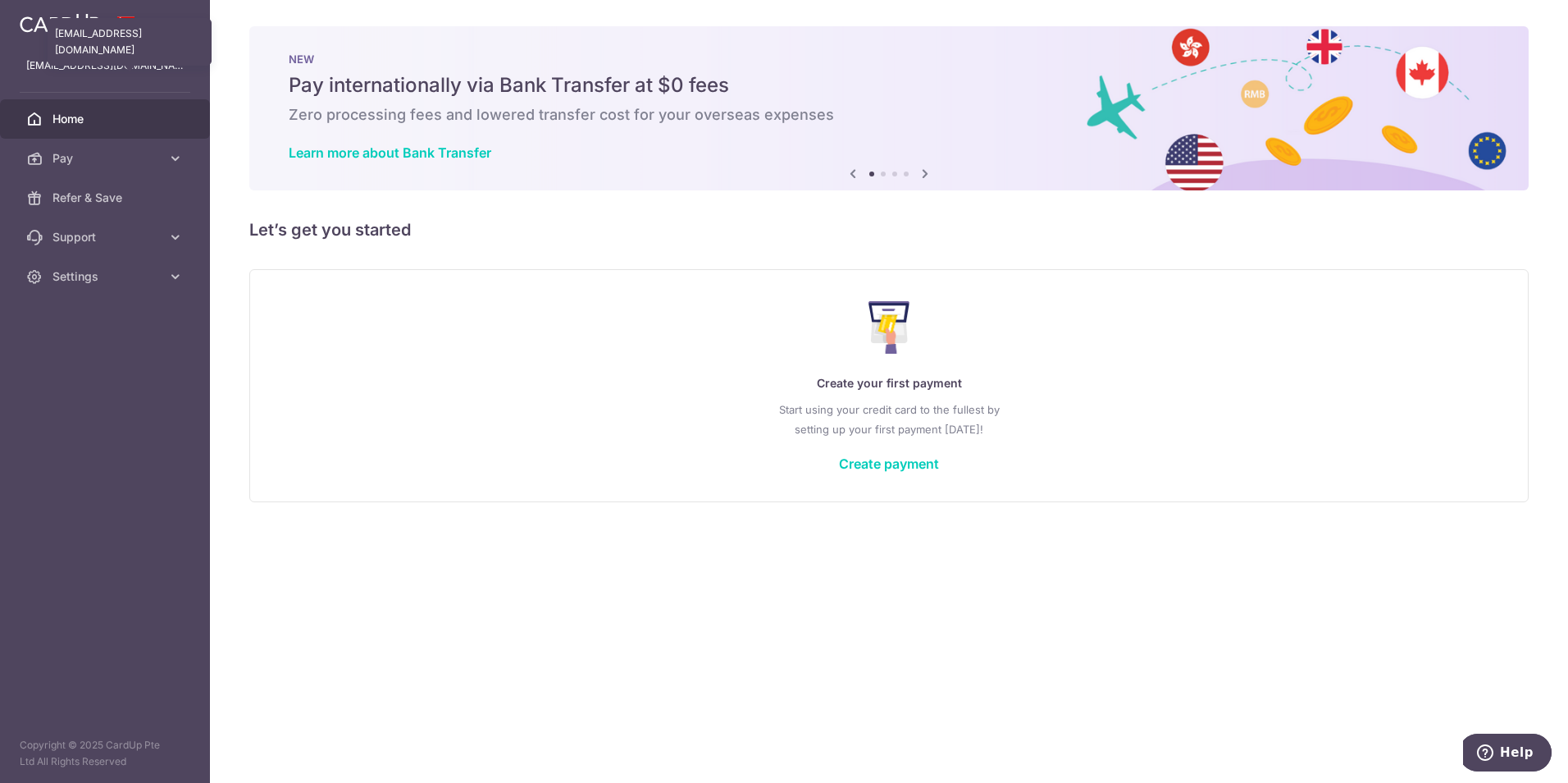
click at [85, 70] on p "[EMAIL_ADDRESS][DOMAIN_NAME]" at bounding box center [104, 66] width 158 height 17
click at [129, 161] on span "Pay" at bounding box center [106, 159] width 108 height 17
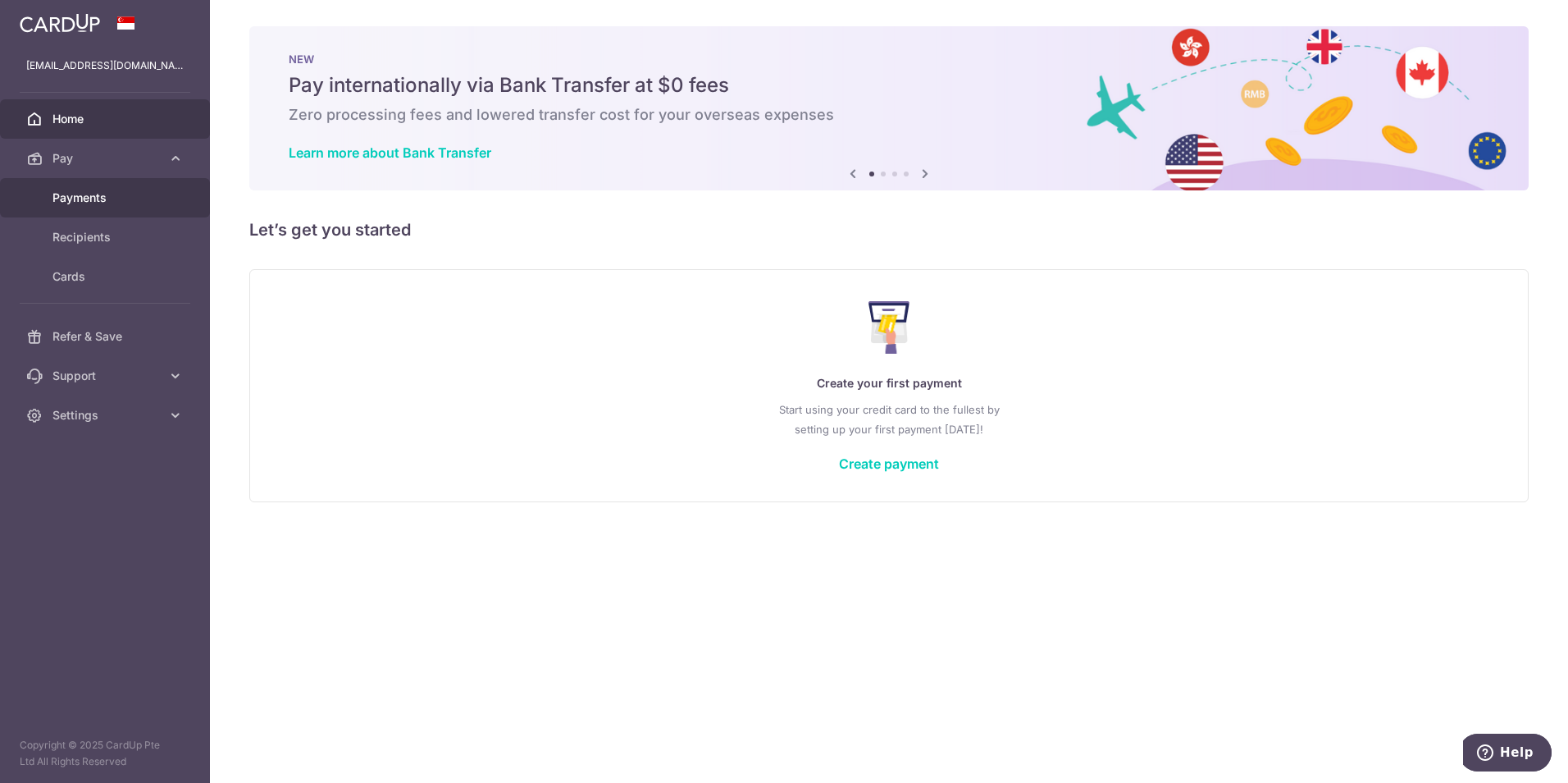
click at [107, 208] on link "Payments" at bounding box center [104, 198] width 210 height 39
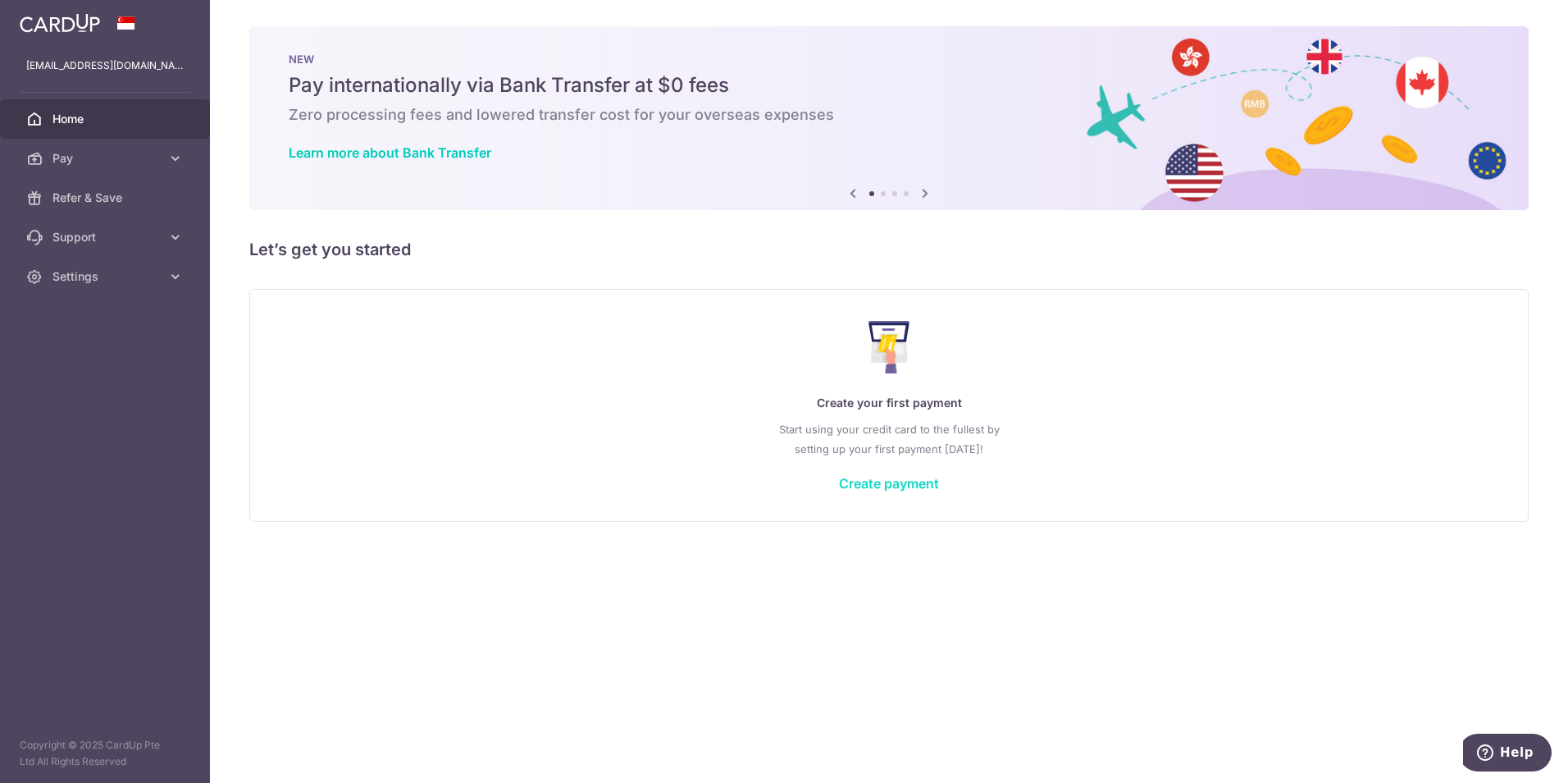
click at [895, 484] on link "Create payment" at bounding box center [888, 483] width 100 height 17
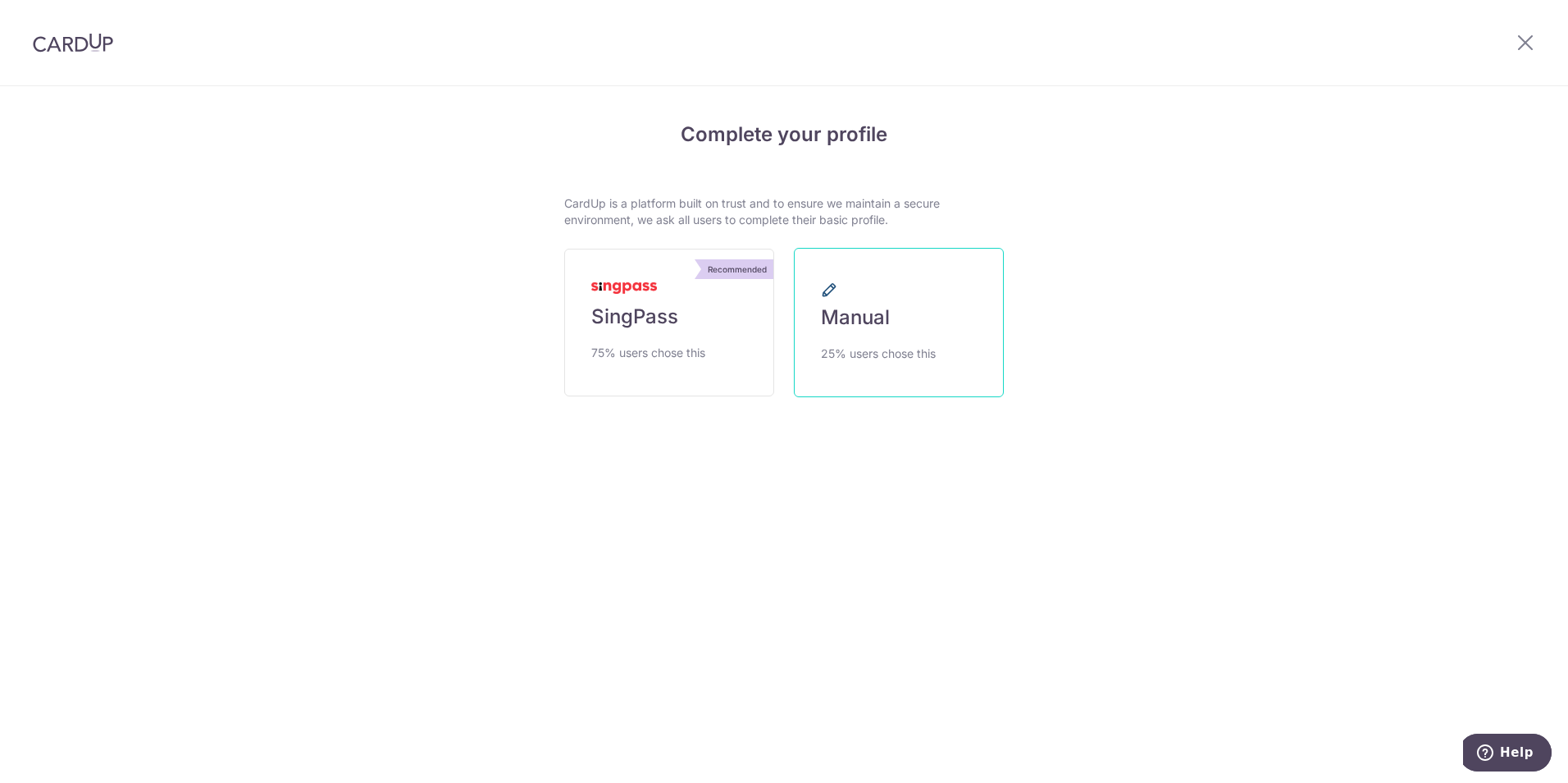
click at [904, 306] on link "Manual 25% users chose this" at bounding box center [898, 323] width 210 height 149
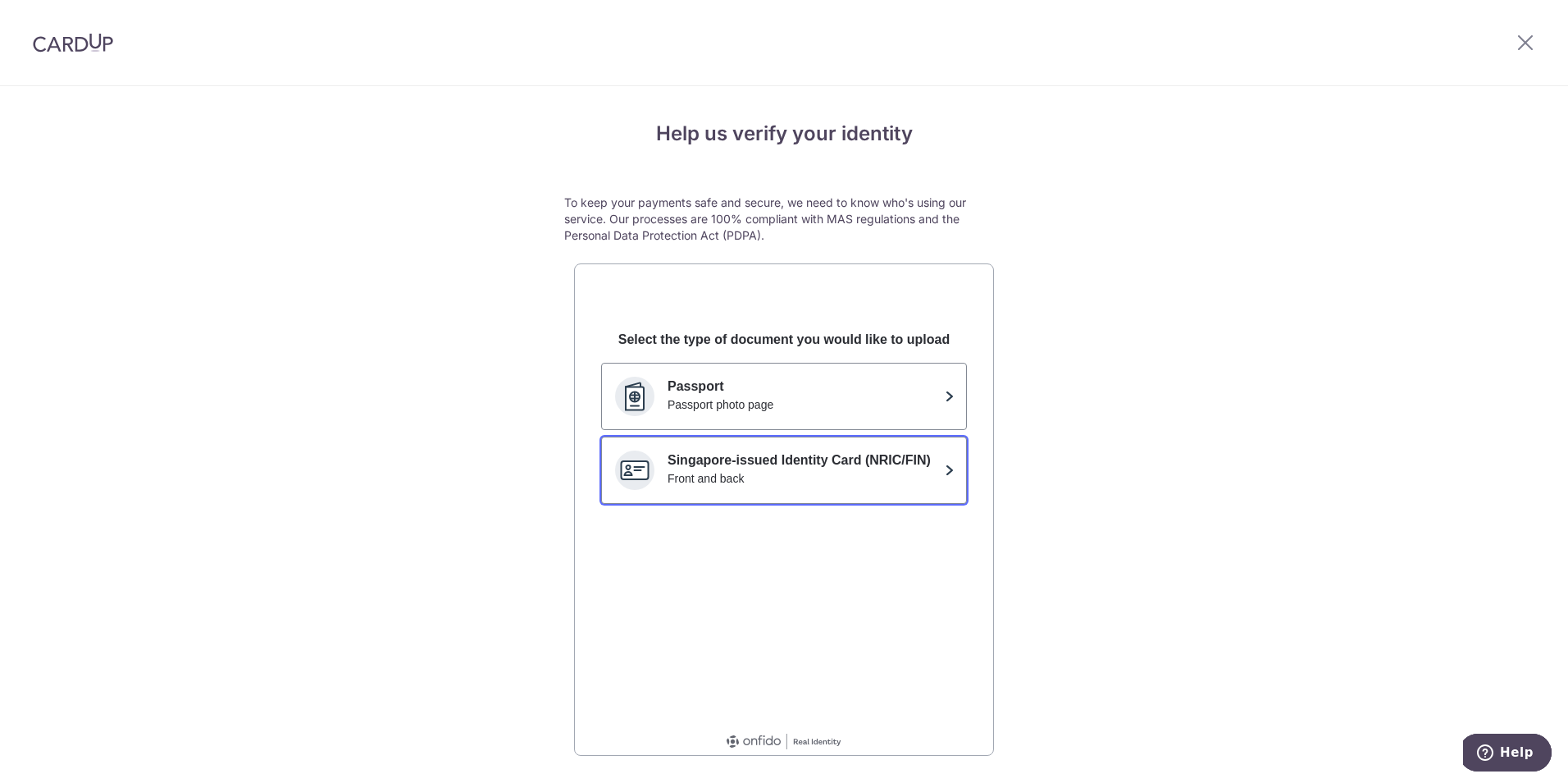
click at [867, 464] on p "Singapore-issued Identity Card (NRIC/FIN)" at bounding box center [803, 460] width 271 height 20
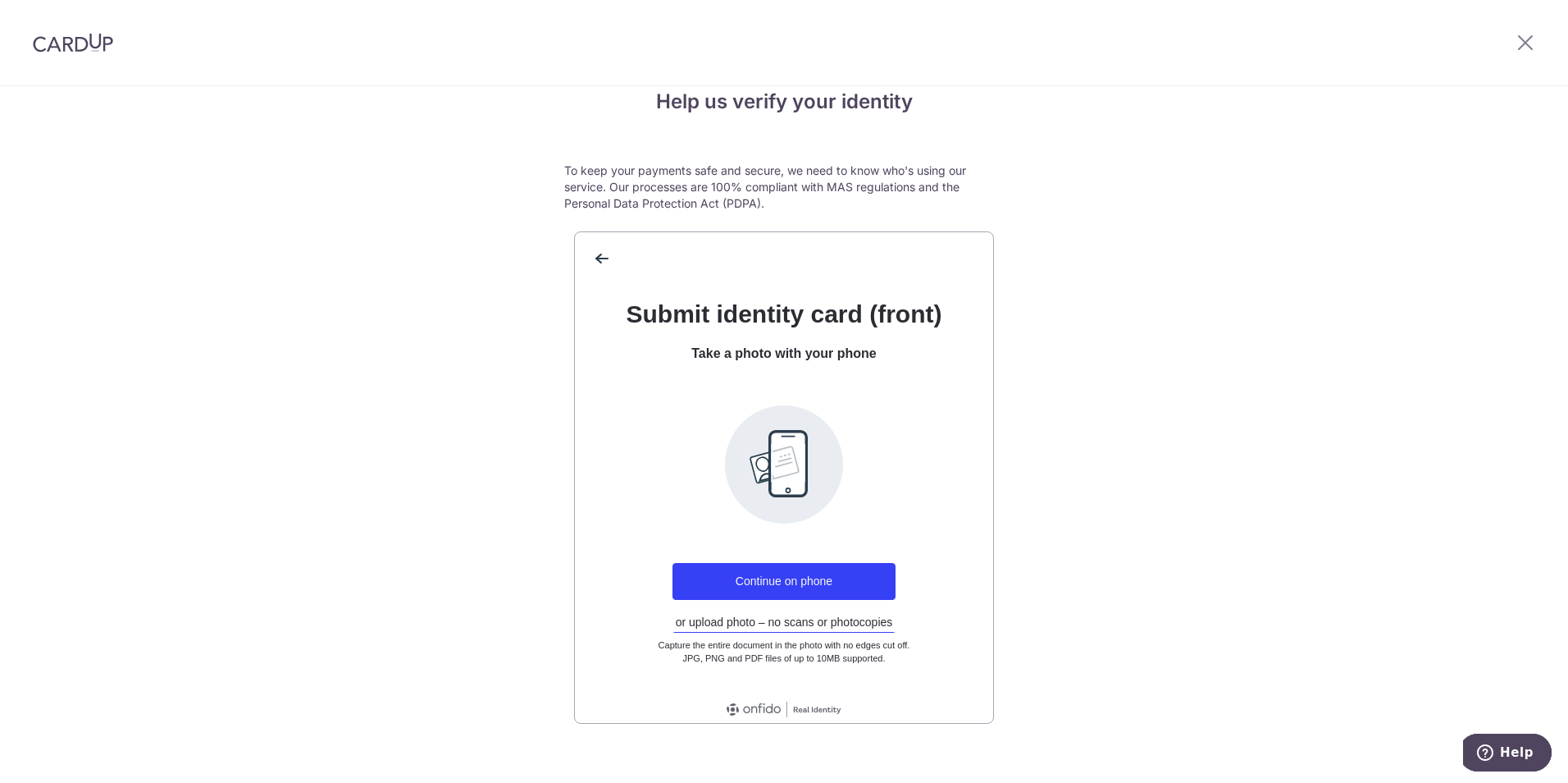
scroll to position [50, 0]
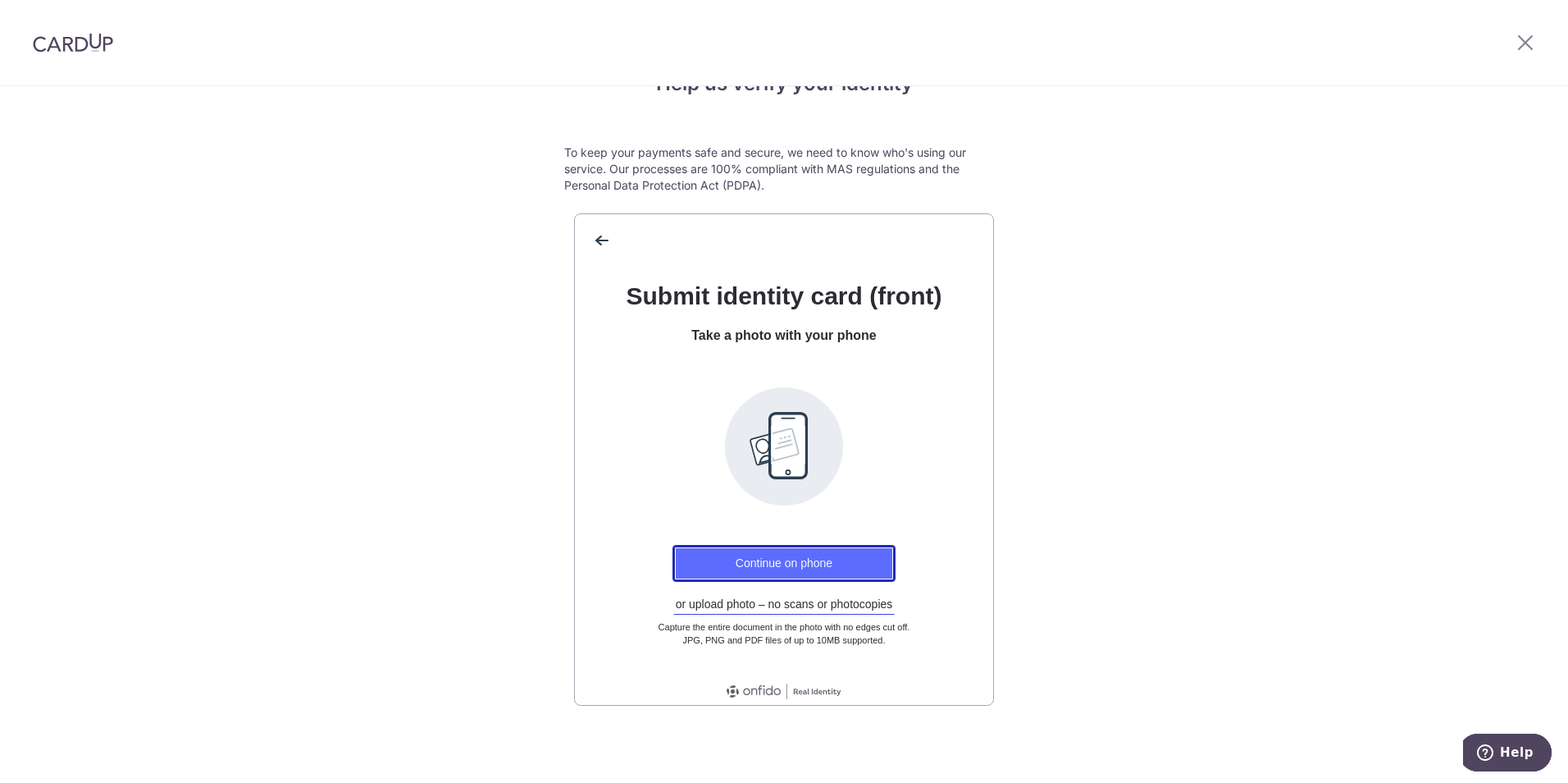
click at [757, 556] on button "Continue on phone" at bounding box center [784, 564] width 223 height 37
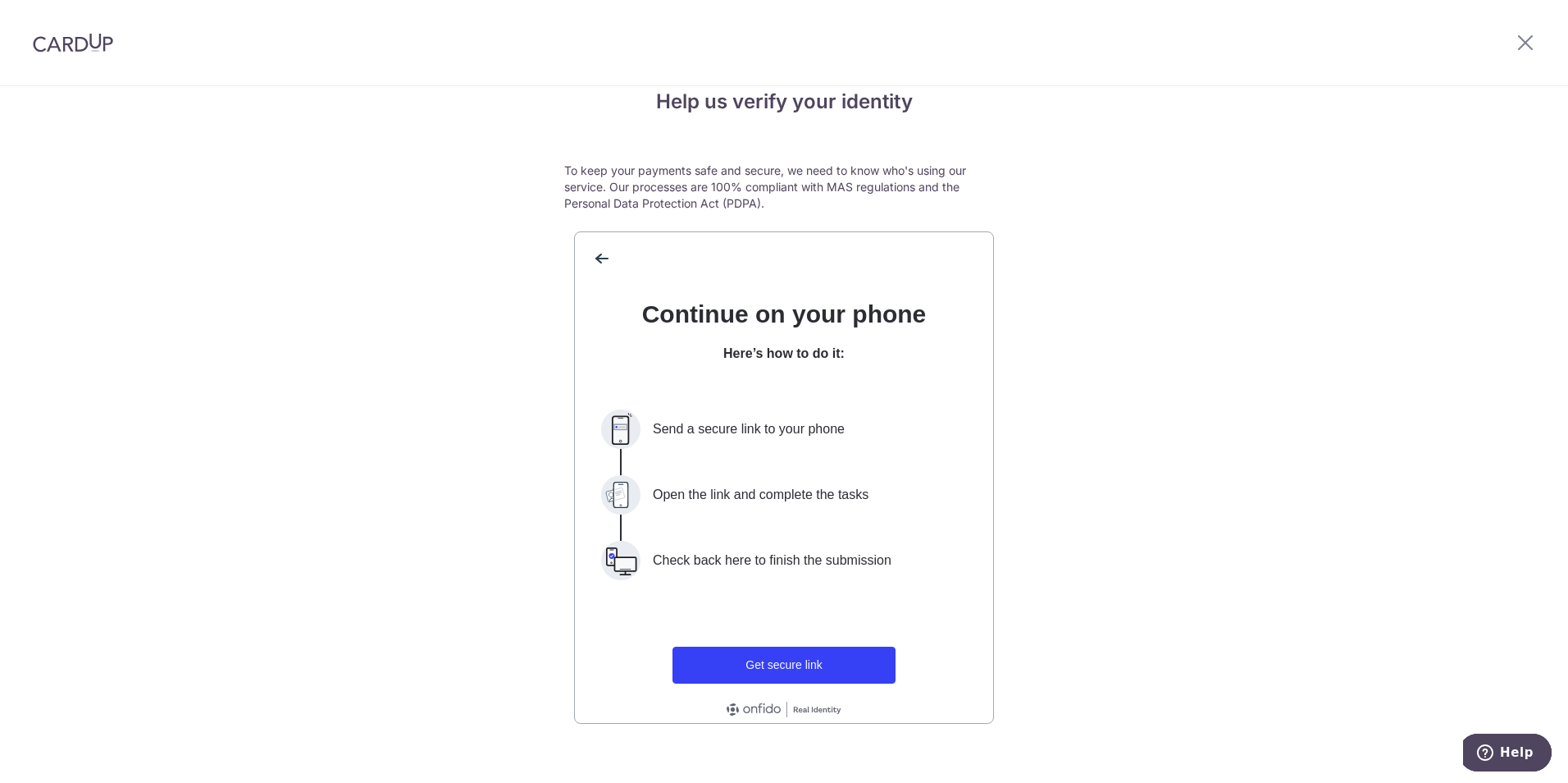
scroll to position [0, 0]
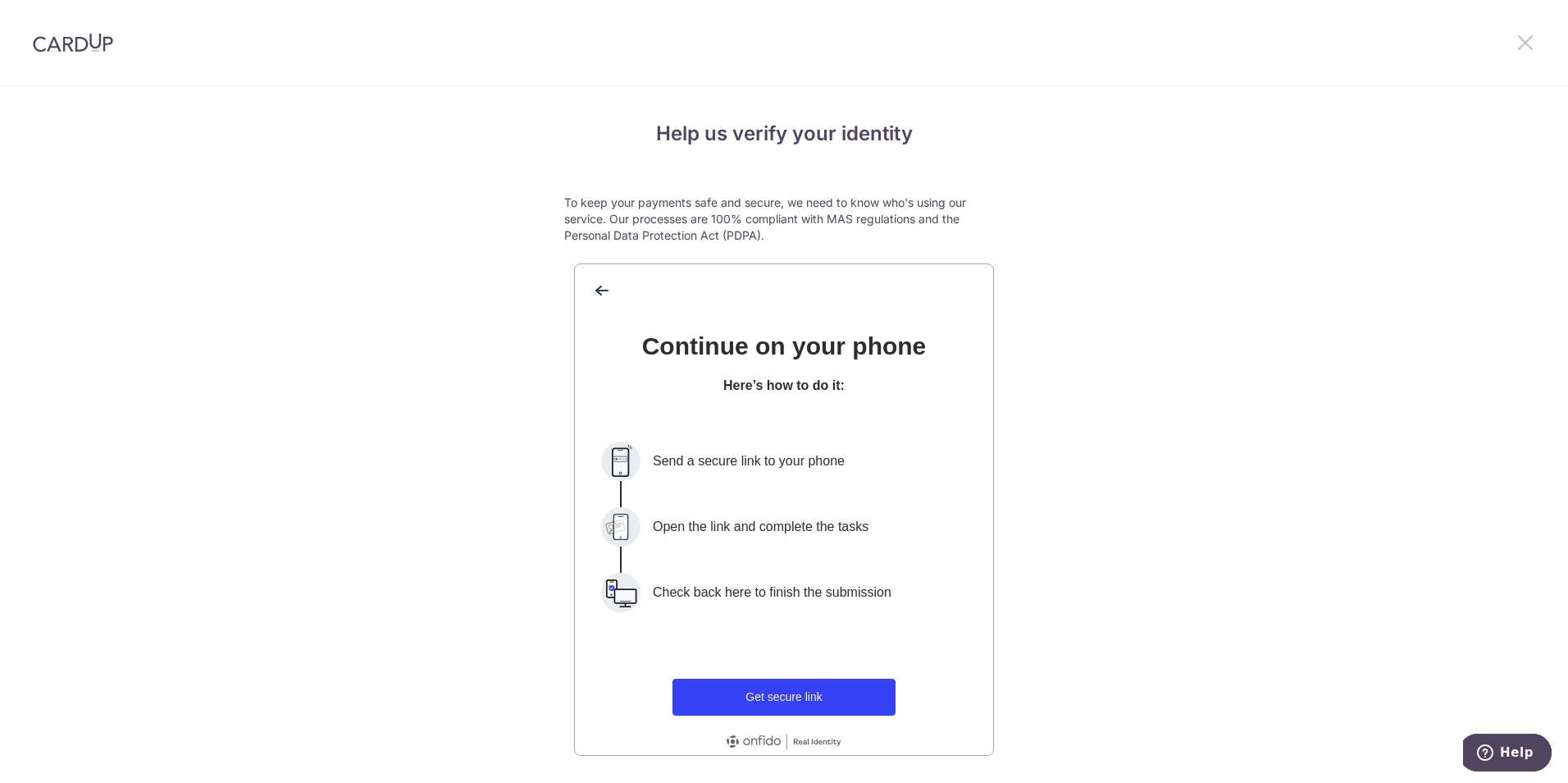
click at [1524, 42] on icon at bounding box center [1525, 42] width 20 height 21
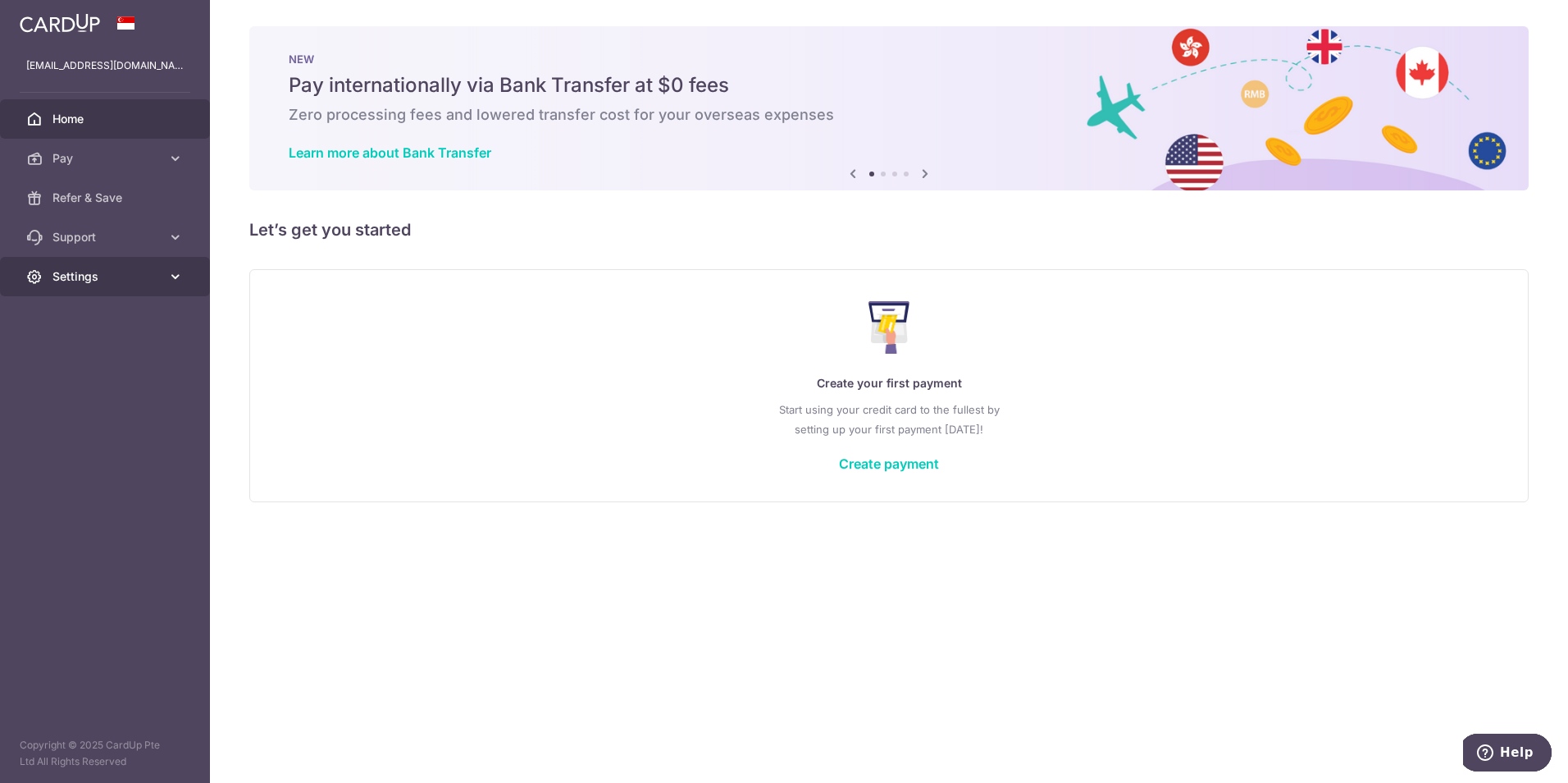
click at [82, 273] on span "Settings" at bounding box center [106, 276] width 108 height 17
click at [108, 273] on span "Settings" at bounding box center [106, 276] width 108 height 17
click at [90, 363] on span "Logout" at bounding box center [106, 356] width 108 height 17
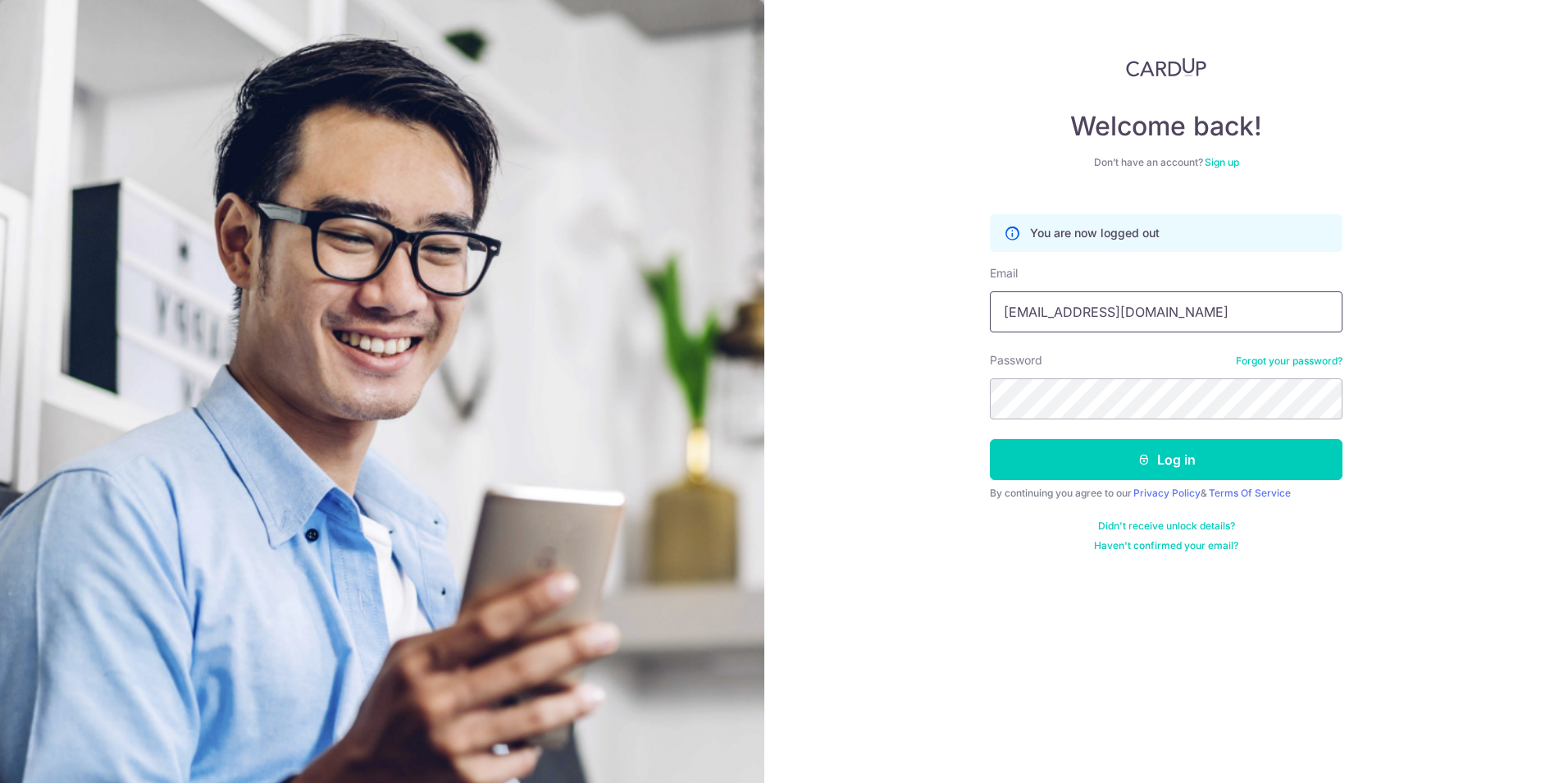
click at [1137, 312] on input "[EMAIL_ADDRESS][DOMAIN_NAME]" at bounding box center [1166, 312] width 353 height 41
type input "g"
click at [1118, 315] on input "jun_plumber@hot [DOMAIN_NAME]" at bounding box center [1166, 312] width 353 height 41
type input "[EMAIL_ADDRESS][DOMAIN_NAME]"
click at [1315, 360] on link "Forgot your password?" at bounding box center [1289, 361] width 106 height 13
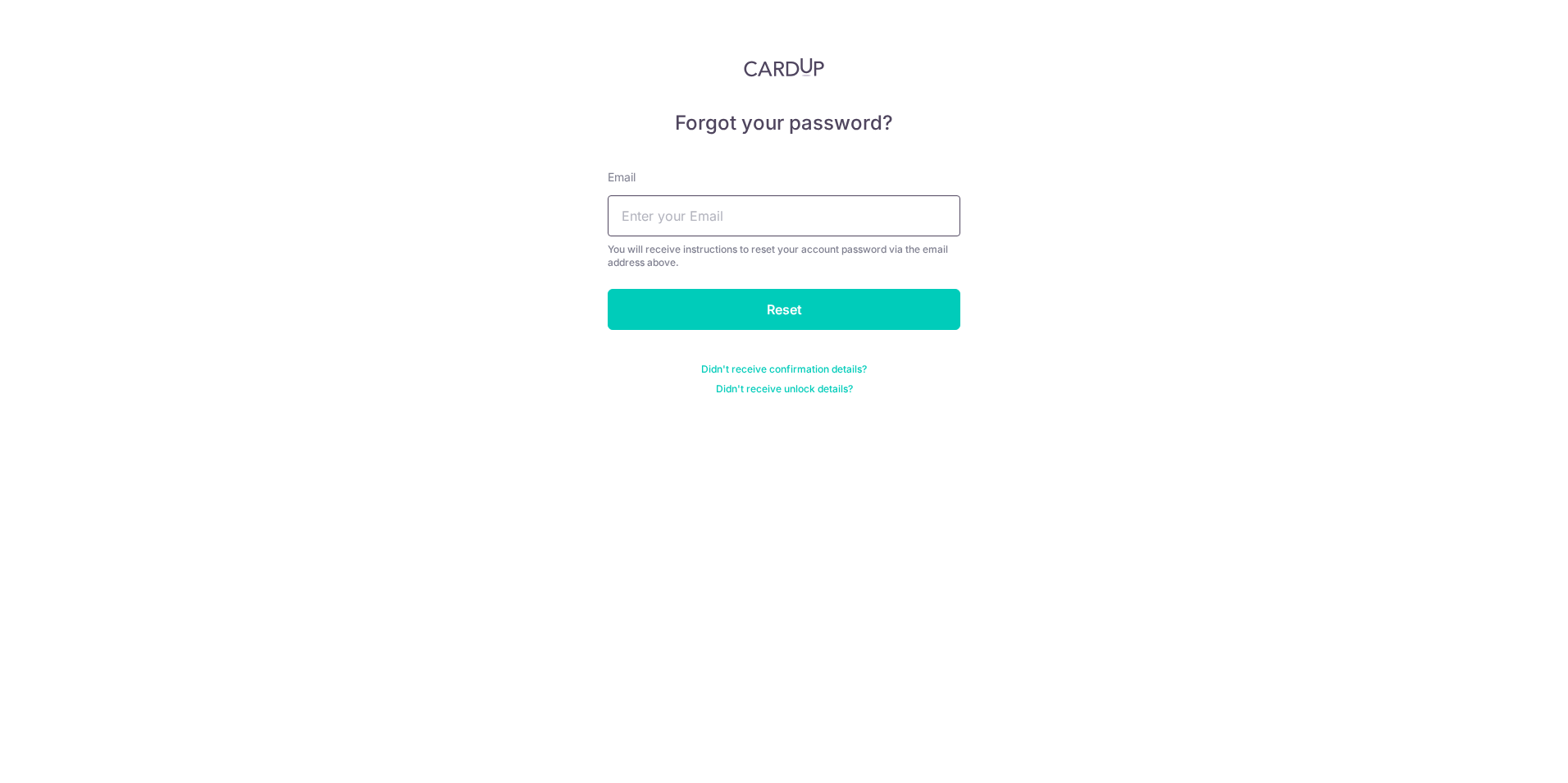
click at [687, 222] on input "text" at bounding box center [784, 216] width 353 height 41
type input "[EMAIL_ADDRESS][DOMAIN_NAME]"
click at [798, 309] on input "Reset" at bounding box center [784, 309] width 353 height 41
